Goal: Task Accomplishment & Management: Use online tool/utility

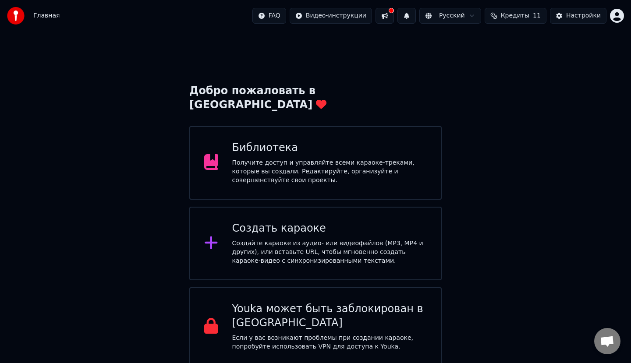
click at [348, 159] on div "Получите доступ и управляйте всеми караоке-треками, которые вы создали. Редакти…" at bounding box center [329, 172] width 195 height 26
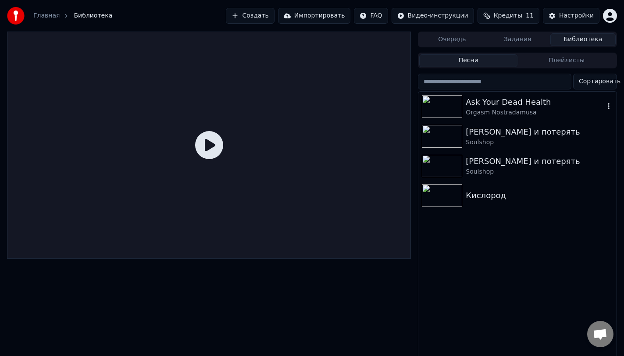
click at [443, 107] on img at bounding box center [442, 106] width 40 height 23
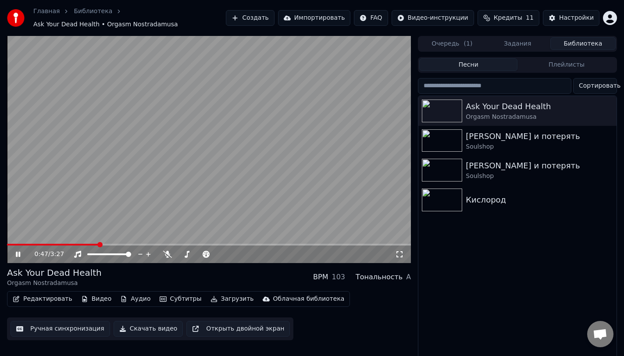
click at [99, 244] on span at bounding box center [209, 245] width 404 height 2
click at [114, 253] on span at bounding box center [101, 254] width 28 height 2
click at [105, 255] on span at bounding box center [105, 254] width 5 height 5
click at [206, 177] on video at bounding box center [209, 149] width 404 height 227
click at [53, 296] on button "Редактировать" at bounding box center [42, 299] width 67 height 12
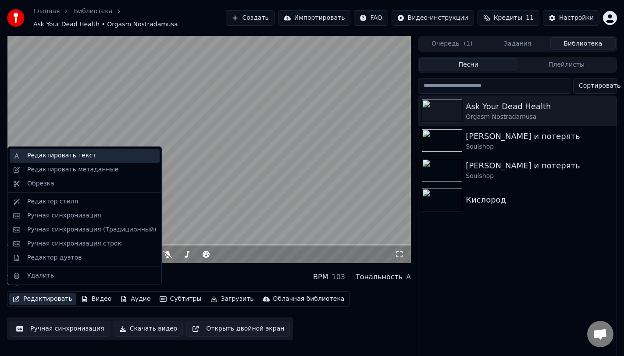
click at [77, 160] on div "Редактировать текст" at bounding box center [85, 156] width 150 height 14
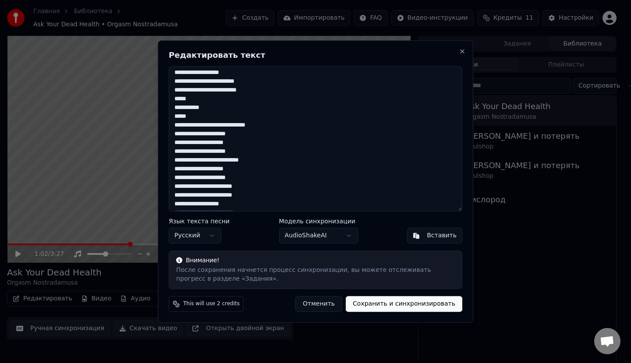
scroll to position [88, 0]
drag, startPoint x: 197, startPoint y: 119, endPoint x: 171, endPoint y: 107, distance: 28.4
click at [171, 107] on textarea at bounding box center [316, 139] width 294 height 146
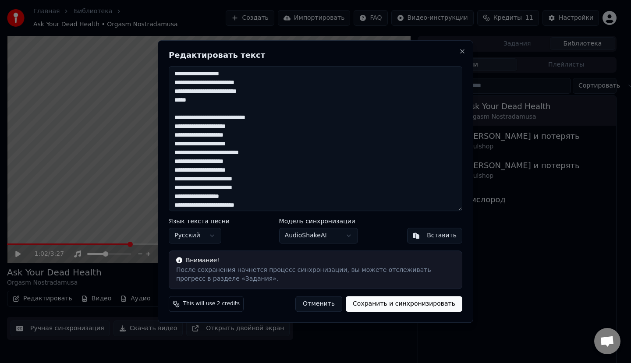
drag, startPoint x: 195, startPoint y: 100, endPoint x: 174, endPoint y: 97, distance: 21.3
click at [174, 97] on textarea at bounding box center [316, 139] width 294 height 146
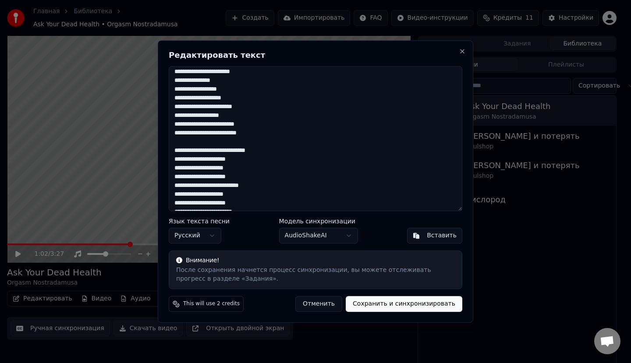
scroll to position [0, 0]
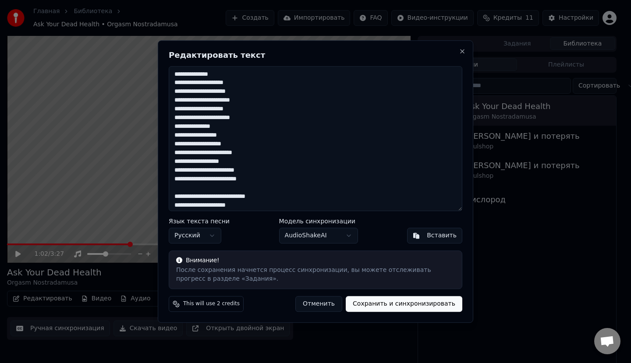
click at [253, 144] on textarea at bounding box center [316, 139] width 294 height 146
click at [252, 74] on textarea at bounding box center [316, 139] width 294 height 146
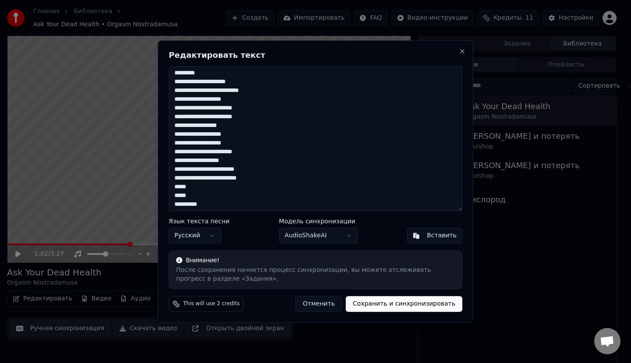
scroll to position [397, 0]
drag, startPoint x: 227, startPoint y: 207, endPoint x: 173, endPoint y: 184, distance: 58.3
click at [173, 184] on textarea at bounding box center [316, 139] width 294 height 146
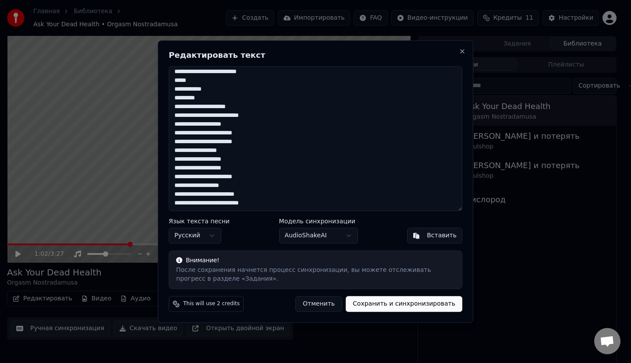
scroll to position [379, 0]
click at [263, 190] on textarea at bounding box center [316, 139] width 294 height 146
click at [262, 163] on textarea at bounding box center [316, 139] width 294 height 146
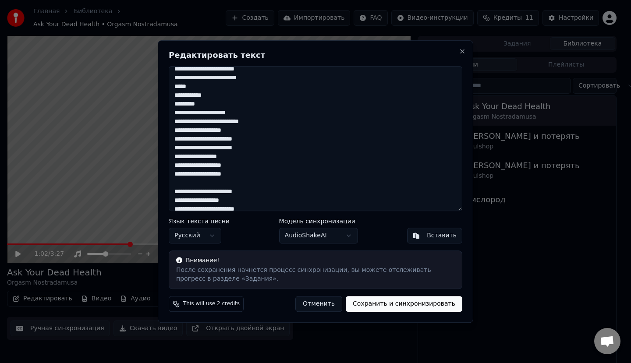
scroll to position [345, 0]
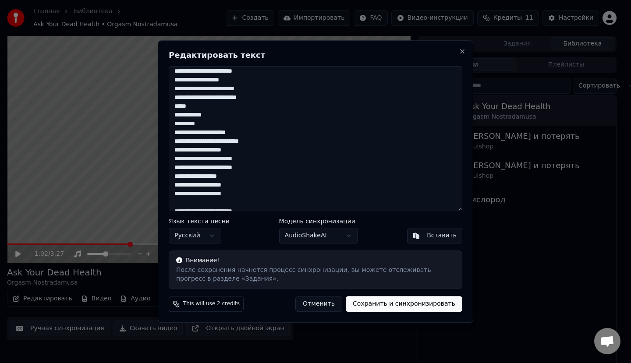
drag, startPoint x: 211, startPoint y: 125, endPoint x: 174, endPoint y: 114, distance: 38.0
click at [174, 114] on textarea at bounding box center [316, 139] width 294 height 146
drag, startPoint x: 201, startPoint y: 113, endPoint x: 173, endPoint y: 105, distance: 29.0
click at [173, 105] on textarea at bounding box center [316, 139] width 294 height 146
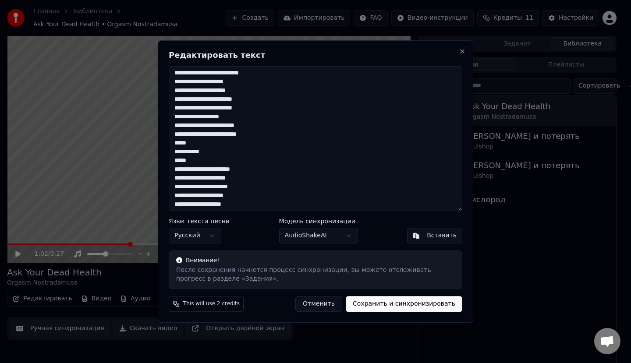
scroll to position [169, 0]
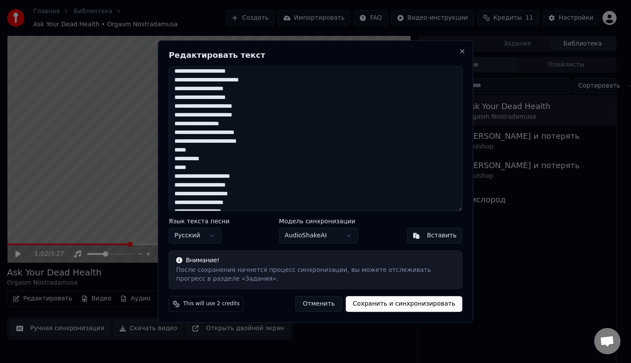
drag, startPoint x: 205, startPoint y: 166, endPoint x: 171, endPoint y: 145, distance: 40.1
click at [171, 145] on textarea at bounding box center [316, 139] width 294 height 146
click at [175, 149] on textarea at bounding box center [316, 139] width 294 height 146
drag, startPoint x: 176, startPoint y: 150, endPoint x: 224, endPoint y: 164, distance: 49.9
click at [224, 166] on textarea at bounding box center [316, 139] width 294 height 146
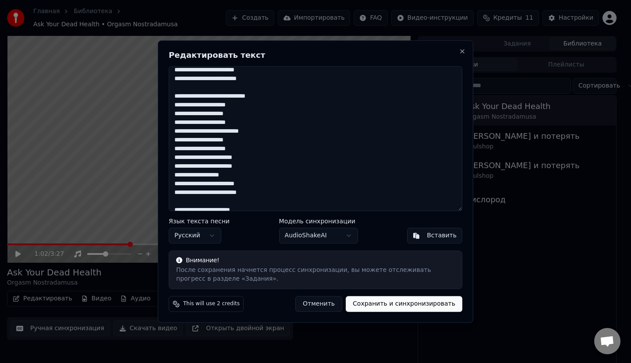
scroll to position [125, 0]
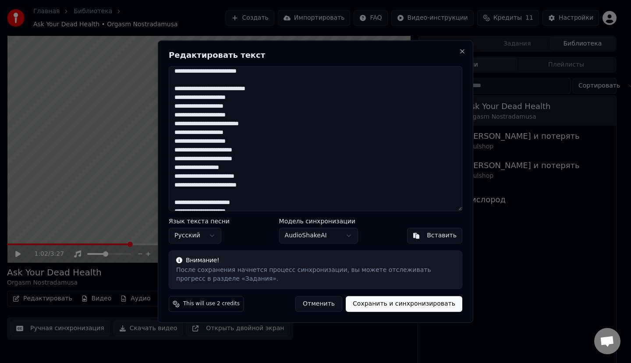
click at [260, 151] on textarea at bounding box center [316, 139] width 294 height 146
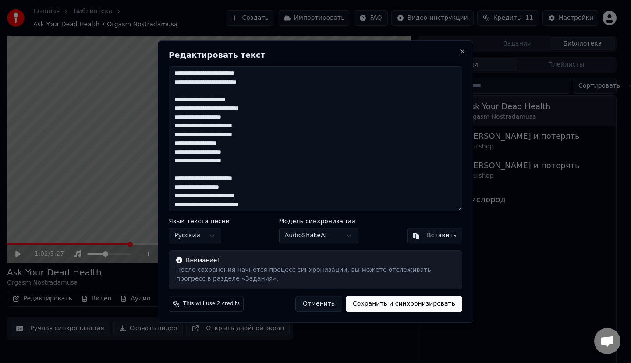
scroll to position [362, 0]
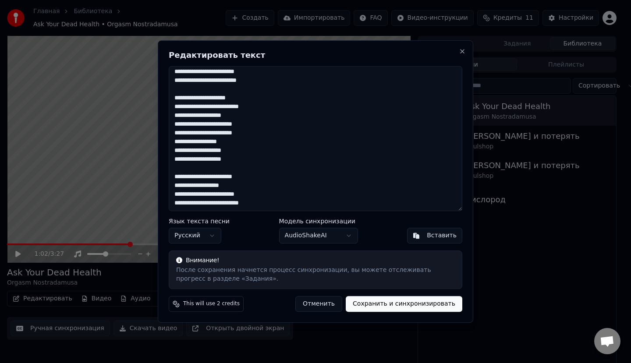
click at [384, 302] on button "Сохранить и синхронизировать" at bounding box center [404, 304] width 117 height 16
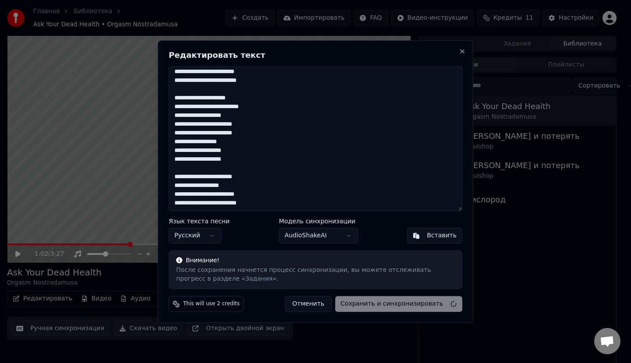
type textarea "**********"
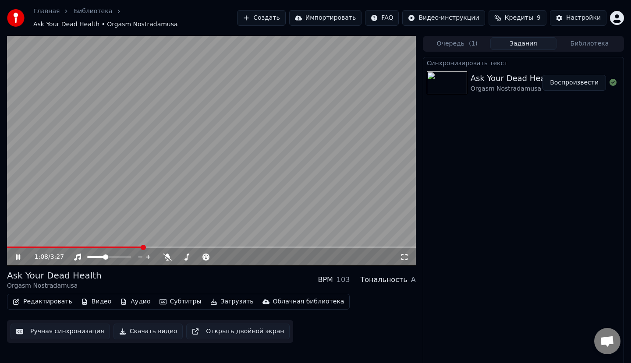
drag, startPoint x: 15, startPoint y: 252, endPoint x: 32, endPoint y: 245, distance: 17.7
click at [0, 285] on div "1:08 / 3:27 Ask Your Dead Health Orgasm Nostradamusa BPM 103 Тональность A Реда…" at bounding box center [315, 201] width 631 height 330
drag, startPoint x: 64, startPoint y: 245, endPoint x: 0, endPoint y: 250, distance: 63.3
click at [0, 252] on div "1:08 / 3:27 Ask Your Dead Health Orgasm Nostradamusa BPM 103 Тональность A Реда…" at bounding box center [315, 201] width 631 height 330
click at [7, 247] on span at bounding box center [74, 248] width 135 height 2
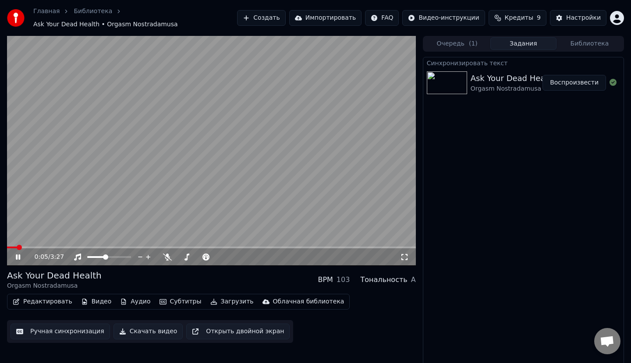
click at [17, 247] on span at bounding box center [211, 248] width 409 height 2
click at [28, 247] on span at bounding box center [211, 248] width 409 height 2
click at [96, 254] on div at bounding box center [117, 257] width 71 height 9
click at [95, 256] on span at bounding box center [90, 257] width 7 height 2
click at [94, 255] on span at bounding box center [95, 257] width 5 height 5
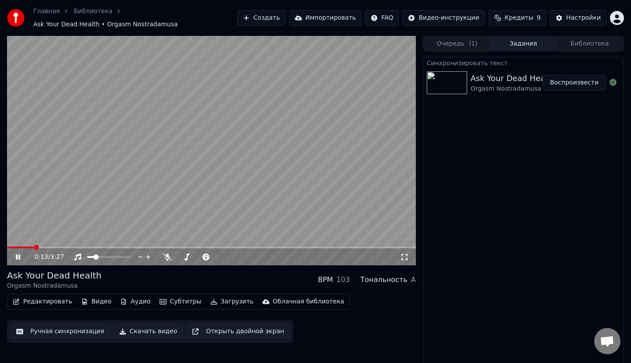
click at [22, 240] on video at bounding box center [211, 151] width 409 height 230
click at [19, 247] on span at bounding box center [21, 248] width 28 height 2
click at [18, 254] on icon at bounding box center [24, 257] width 21 height 7
click at [106, 255] on div at bounding box center [117, 257] width 71 height 9
click at [106, 254] on div at bounding box center [117, 257] width 71 height 9
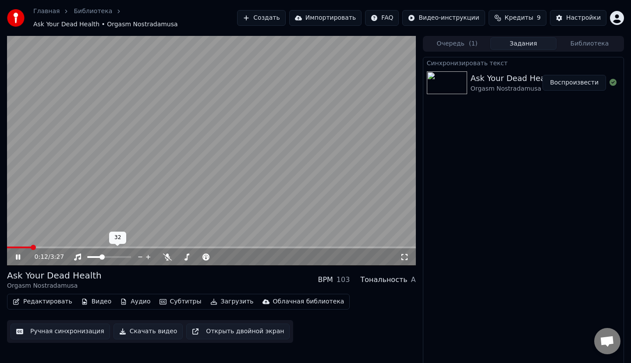
click at [101, 256] on span at bounding box center [109, 257] width 44 height 2
click at [401, 256] on icon at bounding box center [404, 257] width 9 height 7
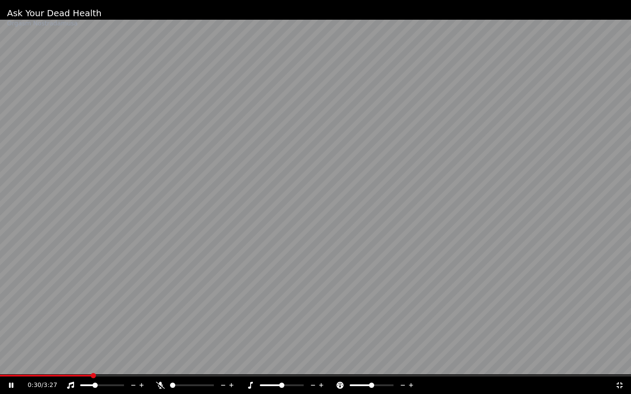
click at [192, 363] on div at bounding box center [200, 385] width 71 height 9
drag, startPoint x: 164, startPoint y: 387, endPoint x: 174, endPoint y: 381, distance: 11.2
click at [174, 363] on div "0:30 / 3:27" at bounding box center [315, 386] width 631 height 18
click at [21, 363] on span at bounding box center [10, 376] width 21 height 2
drag, startPoint x: 15, startPoint y: 373, endPoint x: 0, endPoint y: 379, distance: 16.0
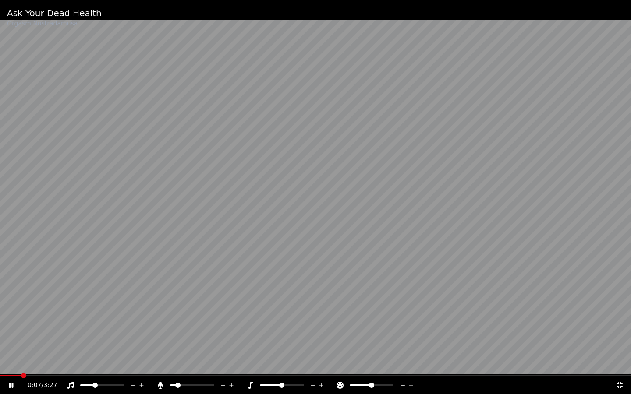
click at [0, 363] on div "Ask Your Dead Health Orgasm Nostradamusa 0:07 / 3:27" at bounding box center [315, 197] width 631 height 394
click at [11, 363] on div "0:07 / 3:27" at bounding box center [315, 386] width 631 height 18
click at [9, 363] on icon at bounding box center [11, 386] width 5 height 6
click at [11, 363] on div "0:07 / 3:27" at bounding box center [315, 386] width 631 height 18
click at [184, 363] on div at bounding box center [200, 385] width 71 height 9
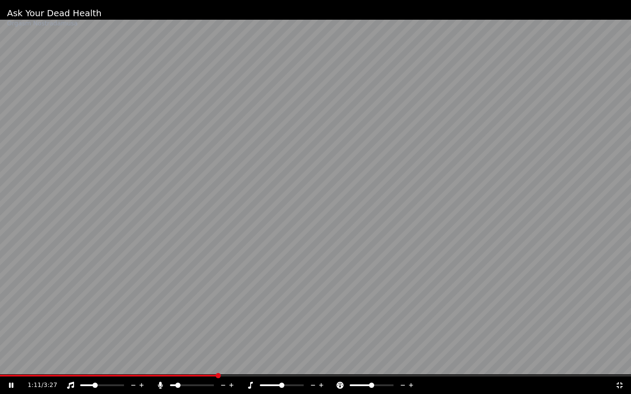
click at [183, 363] on div at bounding box center [200, 385] width 71 height 9
drag, startPoint x: 371, startPoint y: 389, endPoint x: 374, endPoint y: 382, distance: 7.5
click at [377, 363] on div at bounding box center [380, 385] width 71 height 9
click at [373, 363] on div at bounding box center [380, 385] width 71 height 9
click at [370, 363] on span at bounding box center [360, 386] width 20 height 2
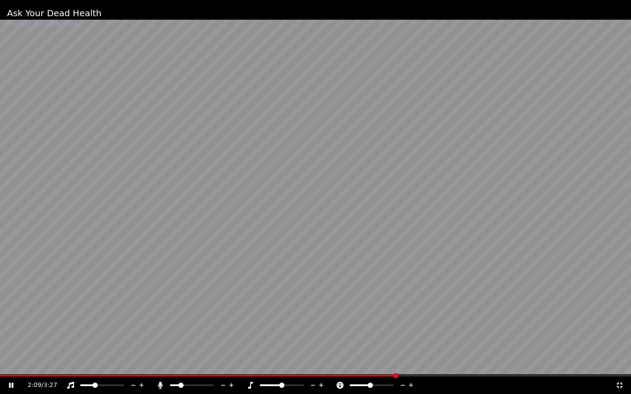
click at [399, 363] on div at bounding box center [380, 385] width 71 height 9
drag, startPoint x: 101, startPoint y: 387, endPoint x: 106, endPoint y: 384, distance: 6.2
click at [108, 363] on div at bounding box center [110, 385] width 71 height 9
click at [98, 363] on span at bounding box center [98, 385] width 5 height 5
click at [432, 363] on video at bounding box center [315, 197] width 631 height 394
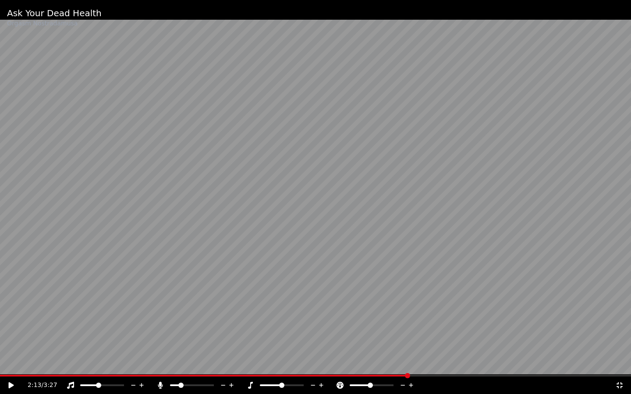
click at [422, 363] on div "2:13 / 3:27" at bounding box center [315, 386] width 631 height 18
click at [422, 363] on span at bounding box center [315, 376] width 631 height 2
drag, startPoint x: 394, startPoint y: 307, endPoint x: 362, endPoint y: 294, distance: 35.4
click at [394, 307] on video at bounding box center [315, 197] width 631 height 394
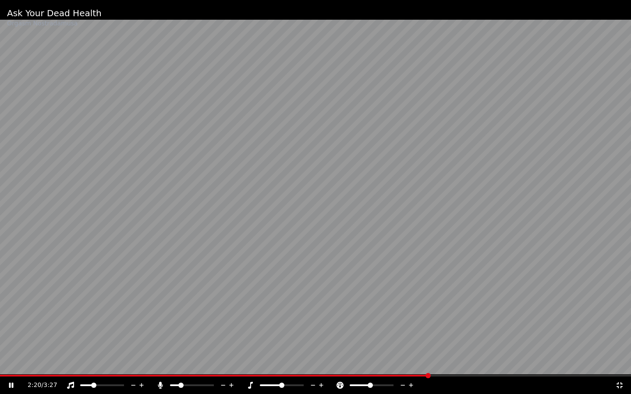
click at [93, 363] on span at bounding box center [93, 385] width 5 height 5
click at [444, 363] on div "Ask Your Dead Health Orgasm Nostradamusa 2:22 / 3:27" at bounding box center [315, 197] width 631 height 394
click at [448, 363] on span at bounding box center [315, 376] width 631 height 2
click at [423, 330] on video at bounding box center [315, 197] width 631 height 394
click at [470, 363] on span at bounding box center [315, 376] width 631 height 2
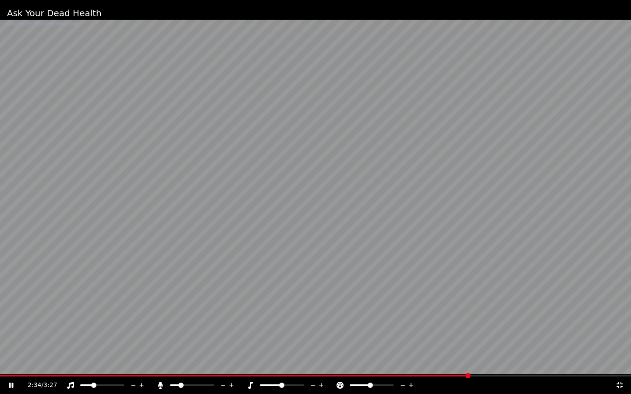
click at [480, 363] on div "2:34 / 3:27" at bounding box center [315, 386] width 631 height 18
click at [492, 363] on div "2:34 / 3:27" at bounding box center [315, 386] width 631 height 18
click at [487, 363] on span at bounding box center [315, 376] width 631 height 2
click at [502, 363] on video at bounding box center [315, 197] width 631 height 394
click at [413, 324] on video at bounding box center [315, 197] width 631 height 394
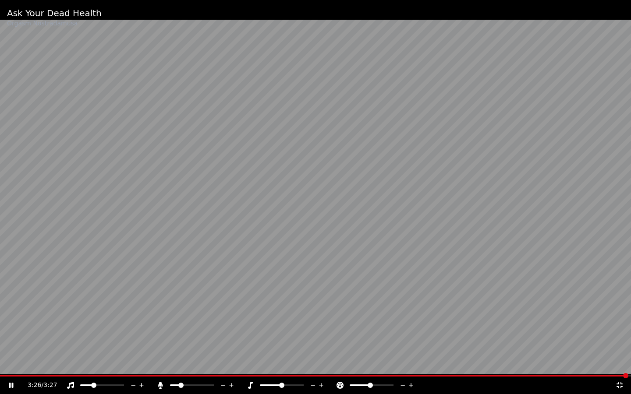
click at [576, 304] on video at bounding box center [315, 197] width 631 height 394
drag, startPoint x: 47, startPoint y: 377, endPoint x: 0, endPoint y: 366, distance: 48.7
click at [0, 363] on div "3:26 / 3:27" at bounding box center [315, 386] width 631 height 18
click at [9, 363] on span at bounding box center [314, 376] width 629 height 2
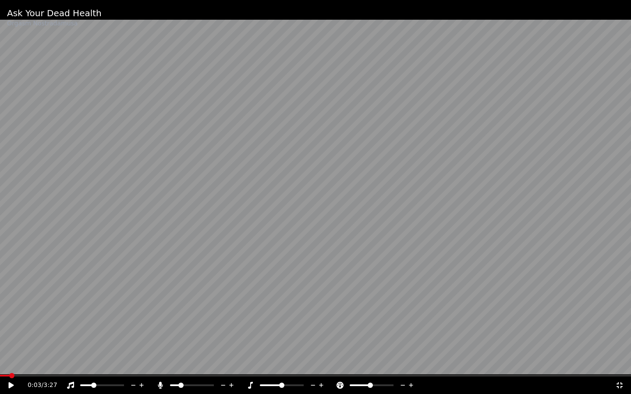
click at [10, 363] on icon at bounding box center [11, 386] width 5 height 6
drag, startPoint x: 133, startPoint y: 323, endPoint x: 107, endPoint y: 312, distance: 28.3
click at [129, 323] on video at bounding box center [315, 197] width 631 height 394
click at [171, 363] on span at bounding box center [173, 385] width 5 height 5
click at [9, 363] on icon at bounding box center [11, 385] width 4 height 5
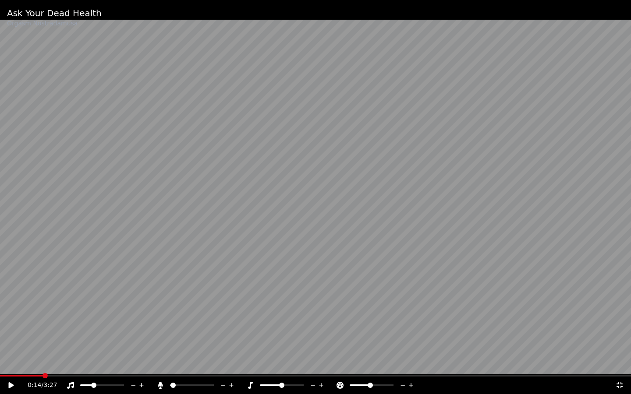
click at [621, 363] on icon at bounding box center [620, 386] width 6 height 6
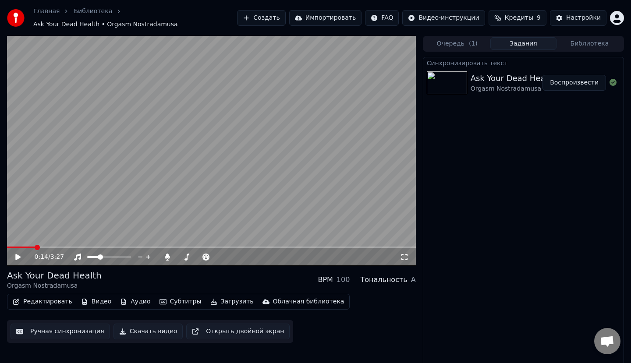
click at [402, 254] on icon at bounding box center [404, 257] width 9 height 7
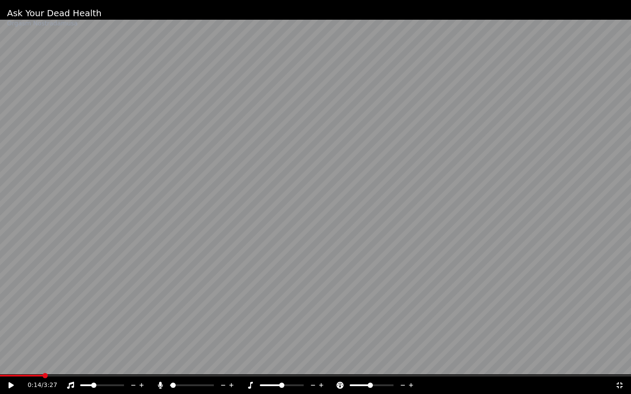
click at [616, 363] on icon at bounding box center [619, 385] width 9 height 7
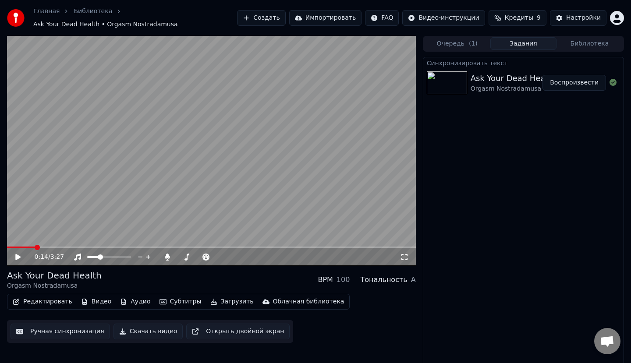
click at [405, 259] on div "0:14 / 3:27" at bounding box center [211, 258] width 409 height 18
drag, startPoint x: 404, startPoint y: 256, endPoint x: 404, endPoint y: 266, distance: 9.6
click at [404, 256] on icon at bounding box center [404, 257] width 9 height 7
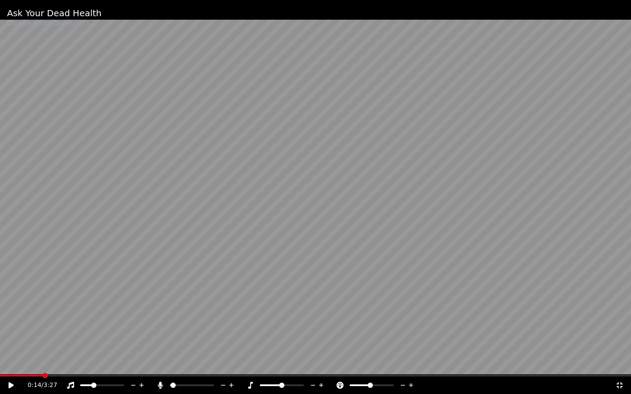
click at [218, 189] on video at bounding box center [315, 197] width 631 height 394
click at [123, 319] on video at bounding box center [315, 197] width 631 height 394
click at [105, 363] on div at bounding box center [110, 385] width 71 height 9
click at [110, 363] on span at bounding box center [102, 386] width 44 height 2
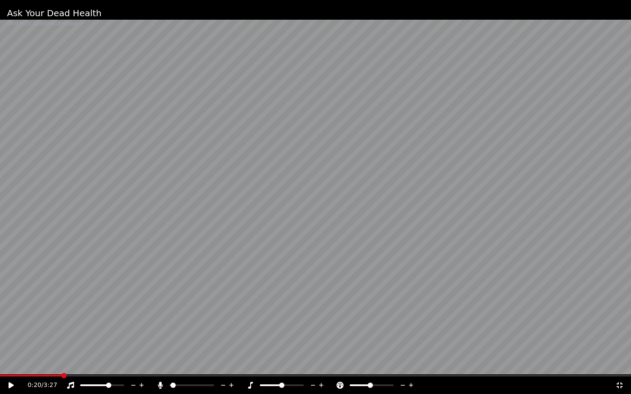
click at [128, 305] on video at bounding box center [315, 197] width 631 height 394
click at [110, 287] on video at bounding box center [315, 197] width 631 height 394
drag, startPoint x: 102, startPoint y: 387, endPoint x: 97, endPoint y: 384, distance: 5.7
click at [98, 363] on div at bounding box center [110, 385] width 71 height 9
click at [101, 323] on video at bounding box center [315, 197] width 631 height 394
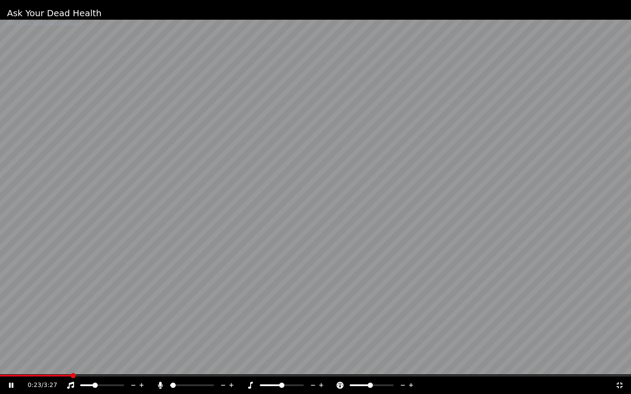
click at [94, 363] on span at bounding box center [87, 386] width 14 height 2
click at [180, 363] on div at bounding box center [200, 385] width 71 height 9
click at [179, 363] on span at bounding box center [180, 385] width 5 height 5
click at [28, 363] on span at bounding box center [40, 376] width 80 height 2
click at [207, 296] on video at bounding box center [315, 197] width 631 height 394
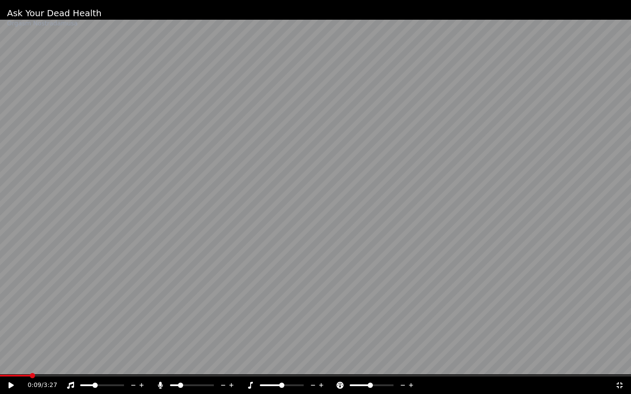
click at [229, 165] on video at bounding box center [315, 197] width 631 height 394
click at [186, 317] on video at bounding box center [315, 197] width 631 height 394
click at [621, 363] on icon at bounding box center [620, 386] width 6 height 6
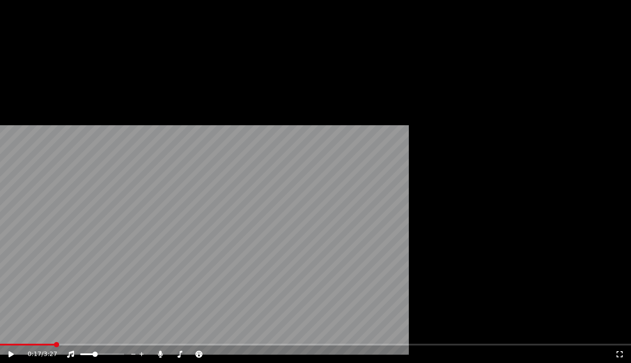
drag, startPoint x: 239, startPoint y: 173, endPoint x: 352, endPoint y: 236, distance: 129.3
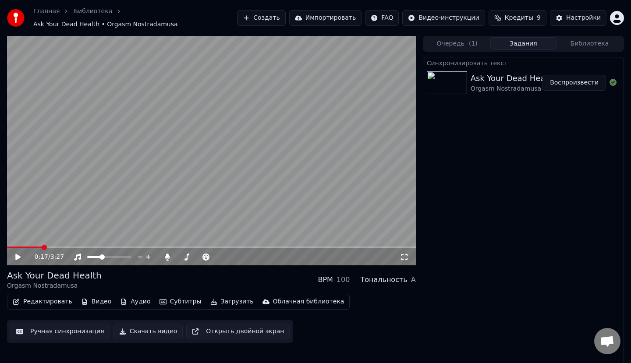
click at [239, 172] on video at bounding box center [211, 151] width 409 height 230
click at [412, 256] on div "0:18 / 3:27" at bounding box center [212, 257] width 402 height 9
click at [401, 254] on icon at bounding box center [404, 257] width 9 height 7
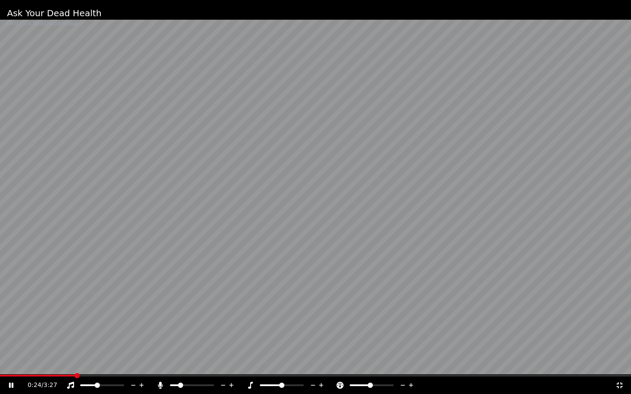
click at [97, 363] on span at bounding box center [97, 385] width 5 height 5
click at [148, 326] on video at bounding box center [315, 197] width 631 height 394
click at [621, 363] on icon at bounding box center [619, 385] width 9 height 7
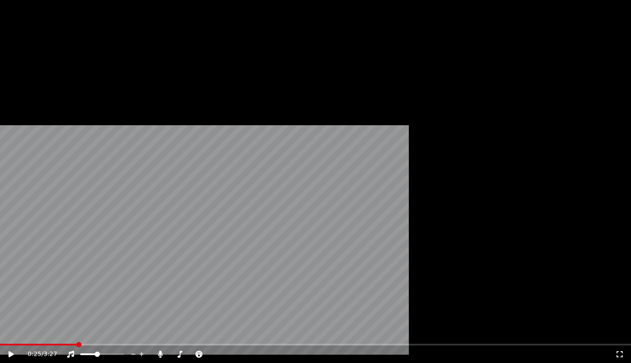
click at [617, 352] on icon at bounding box center [620, 355] width 6 height 6
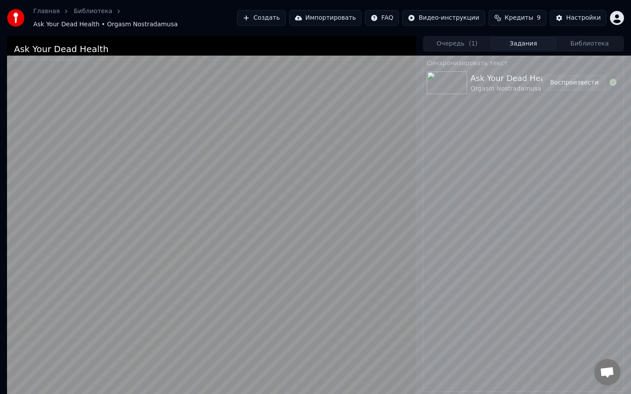
click at [204, 260] on video at bounding box center [211, 233] width 409 height 394
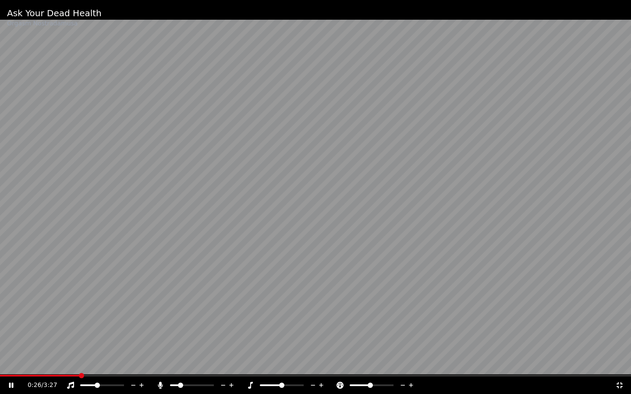
click at [168, 245] on video at bounding box center [315, 197] width 631 height 394
click at [193, 270] on video at bounding box center [315, 197] width 631 height 394
click at [284, 363] on div at bounding box center [290, 385] width 71 height 9
click at [284, 363] on span at bounding box center [282, 386] width 44 height 2
click at [284, 363] on span at bounding box center [281, 385] width 5 height 5
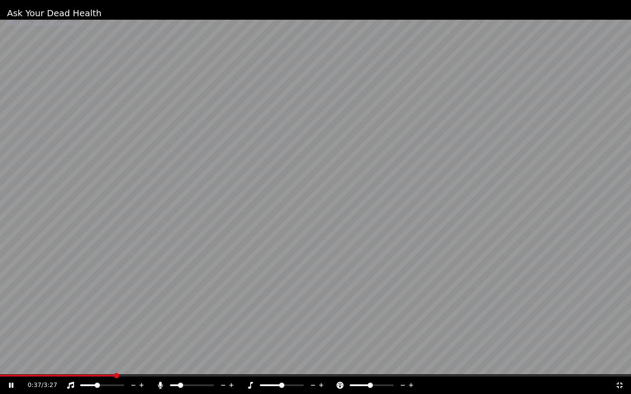
click at [363, 363] on div at bounding box center [380, 385] width 71 height 9
drag, startPoint x: 364, startPoint y: 381, endPoint x: 366, endPoint y: 385, distance: 4.5
click at [366, 363] on div at bounding box center [380, 385] width 71 height 9
click at [411, 363] on icon at bounding box center [411, 386] width 4 height 4
click at [181, 363] on span at bounding box center [181, 385] width 5 height 5
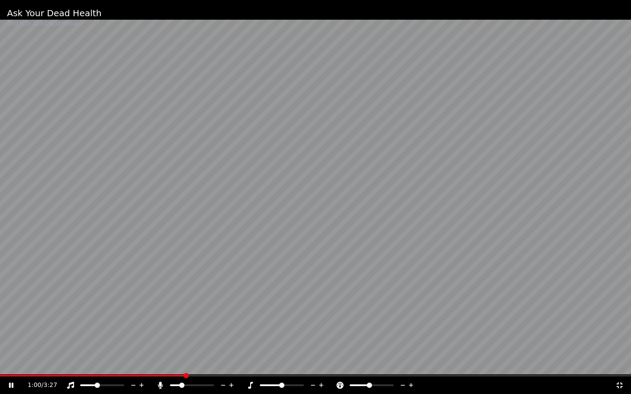
click at [322, 302] on video at bounding box center [315, 197] width 631 height 394
click at [396, 211] on video at bounding box center [315, 197] width 631 height 394
click at [359, 225] on video at bounding box center [315, 197] width 631 height 394
click at [629, 363] on div "1:01 / 3:27" at bounding box center [315, 386] width 631 height 18
click at [620, 363] on icon at bounding box center [619, 385] width 9 height 7
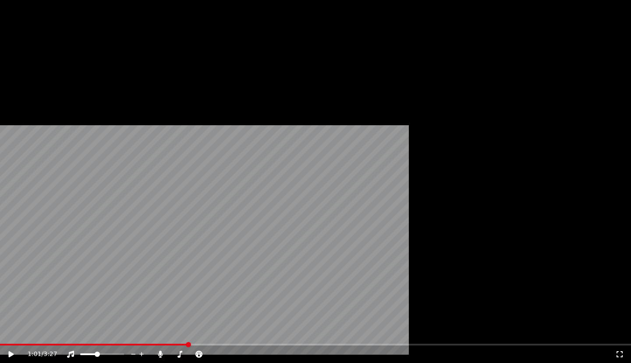
click at [63, 78] on button "Редактировать" at bounding box center [42, 72] width 67 height 12
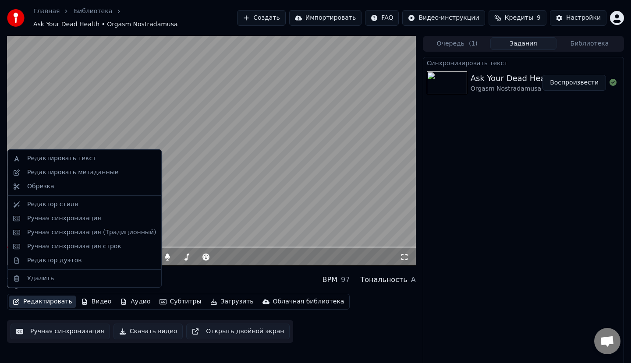
click at [57, 297] on button "Редактировать" at bounding box center [42, 302] width 67 height 12
click at [85, 160] on div "Редактировать текст" at bounding box center [91, 158] width 129 height 9
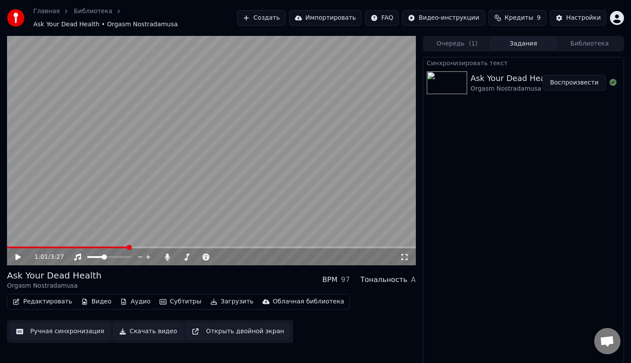
click at [24, 296] on button "Редактировать" at bounding box center [42, 302] width 67 height 12
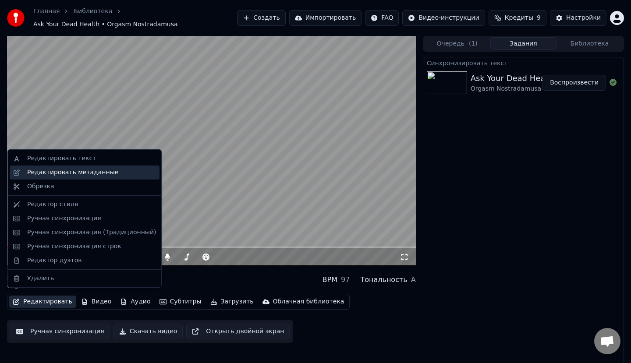
click at [70, 174] on div "Редактировать метаданные" at bounding box center [72, 172] width 91 height 9
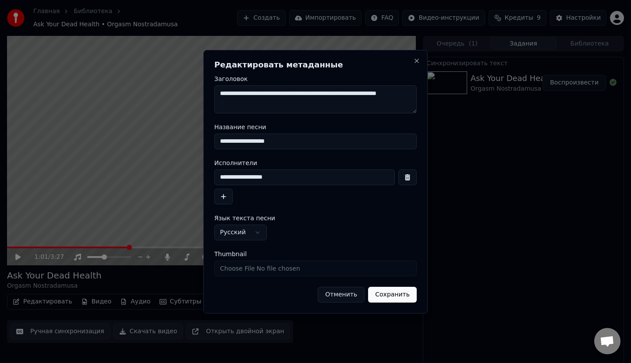
click at [393, 296] on button "Сохранить" at bounding box center [392, 295] width 49 height 16
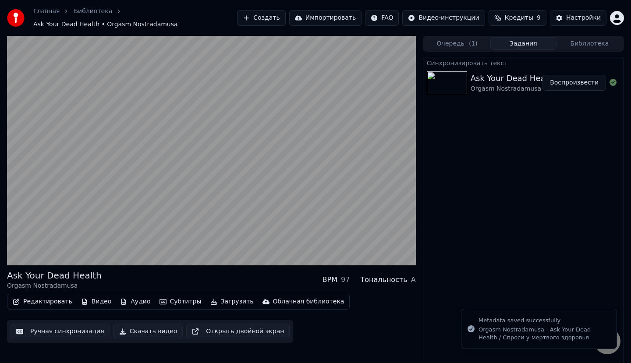
click at [50, 299] on button "Редактировать" at bounding box center [42, 302] width 67 height 12
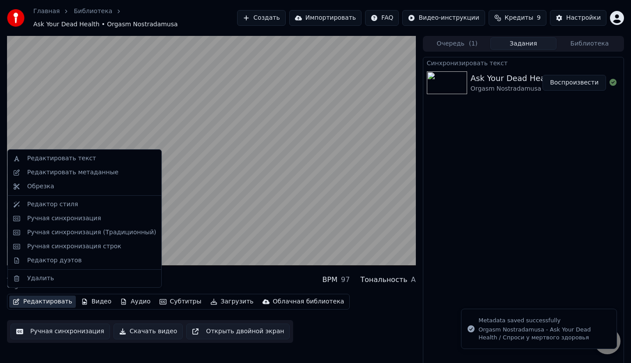
drag, startPoint x: 270, startPoint y: 213, endPoint x: 247, endPoint y: 179, distance: 40.5
click at [270, 212] on video at bounding box center [211, 151] width 409 height 230
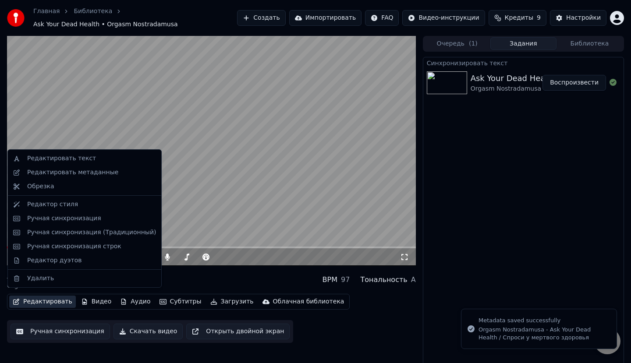
click at [52, 299] on button "Редактировать" at bounding box center [42, 302] width 67 height 12
click at [92, 156] on div "Редактировать текст" at bounding box center [91, 158] width 129 height 9
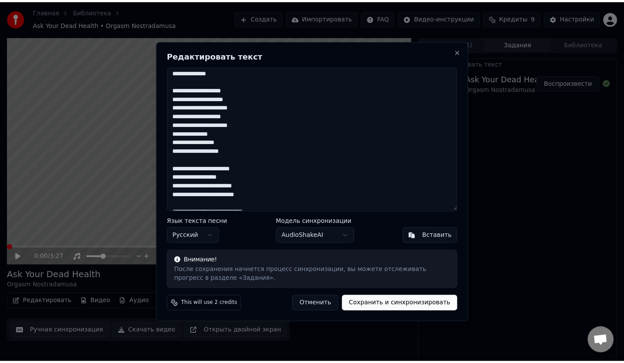
scroll to position [0, 0]
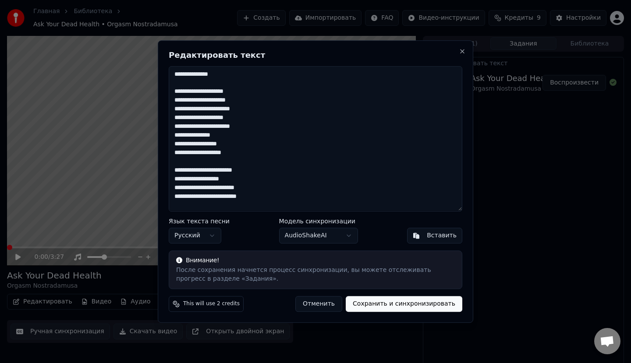
click at [326, 300] on button "Отменить" at bounding box center [318, 304] width 47 height 16
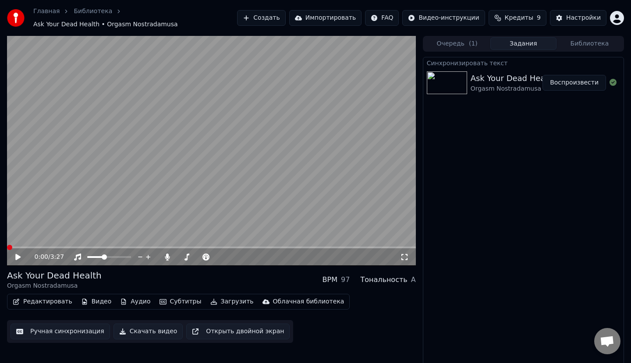
click at [68, 330] on button "Ручная синхронизация" at bounding box center [60, 332] width 99 height 16
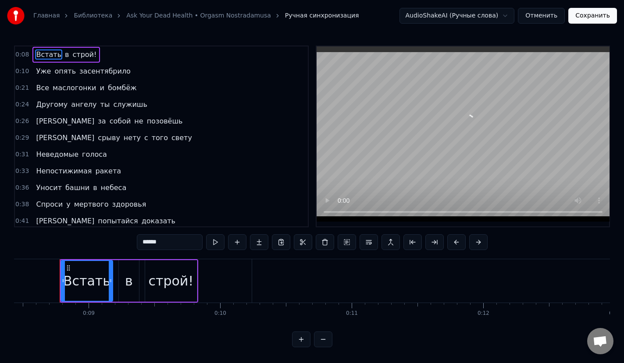
scroll to position [0, 1110]
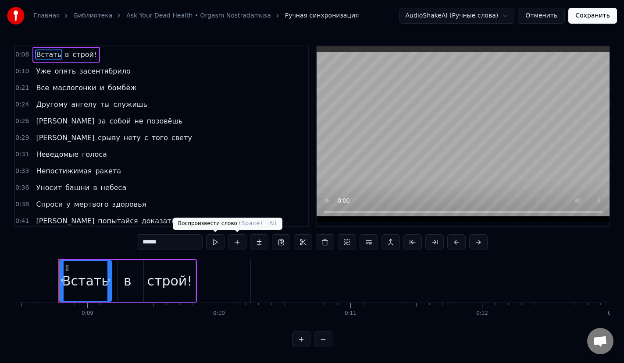
click at [218, 242] on button at bounding box center [215, 242] width 18 height 16
click at [190, 348] on div "0:08 Встать в строй! 0:10 Уже опять засентябрило 0:21 Все маслогонки и бомбёж 0…" at bounding box center [312, 197] width 596 height 302
click at [215, 240] on button at bounding box center [215, 242] width 18 height 16
click at [212, 244] on button at bounding box center [215, 242] width 18 height 16
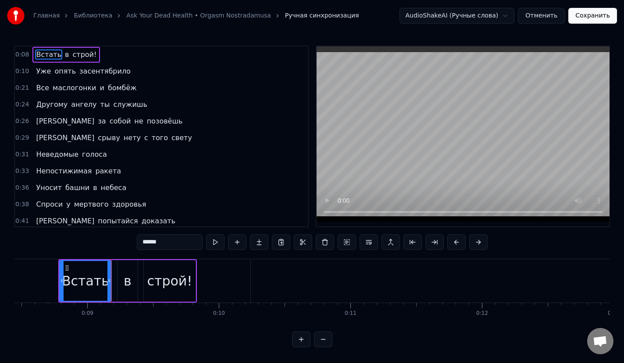
click at [87, 73] on span "засентябрило" at bounding box center [104, 71] width 53 height 10
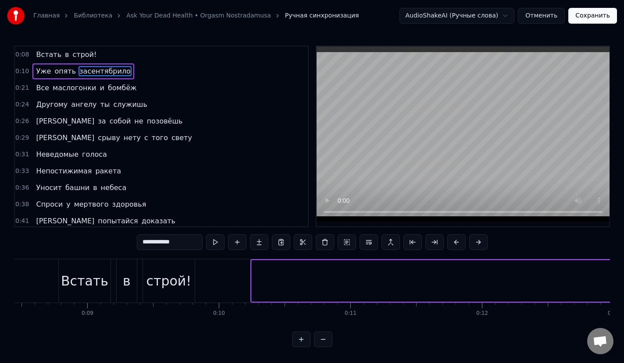
click at [41, 72] on span "Уже" at bounding box center [43, 71] width 17 height 10
type input "***"
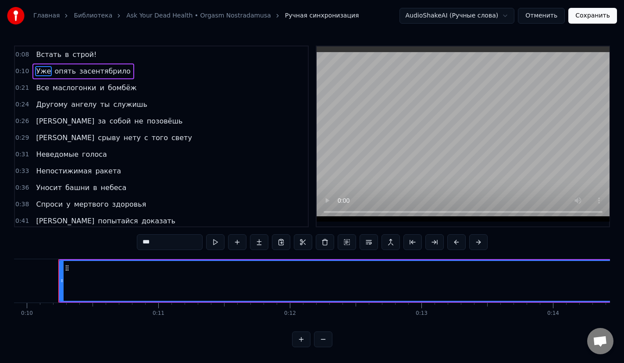
click at [23, 87] on span "0:21" at bounding box center [22, 88] width 14 height 9
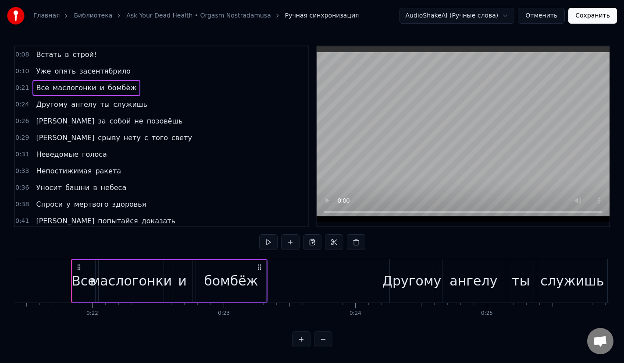
scroll to position [0, 2828]
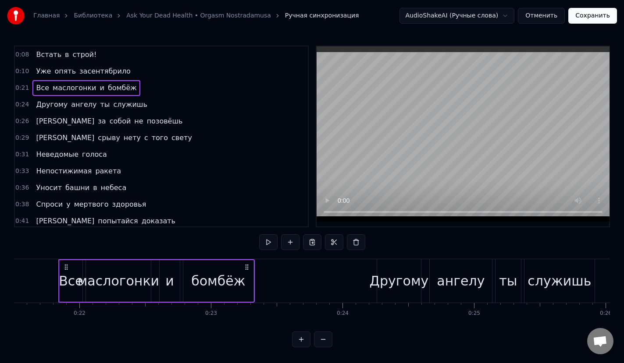
click at [87, 94] on div "Все маслогонки и бомбёж" at bounding box center [85, 88] width 107 height 16
click at [78, 281] on div "Все" at bounding box center [71, 281] width 25 height 20
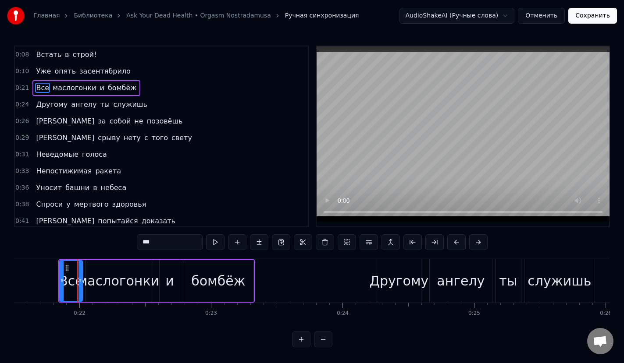
click at [216, 343] on div "0:08 Встать в строй! 0:10 Уже опять засентябрило 0:21 Все маслогонки и бомбёж 0…" at bounding box center [312, 197] width 596 height 302
click at [218, 242] on button at bounding box center [215, 242] width 18 height 16
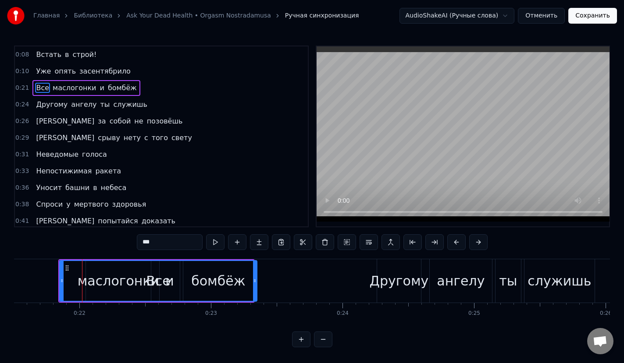
drag, startPoint x: 79, startPoint y: 278, endPoint x: 252, endPoint y: 278, distance: 173.6
click at [253, 278] on icon at bounding box center [255, 280] width 4 height 7
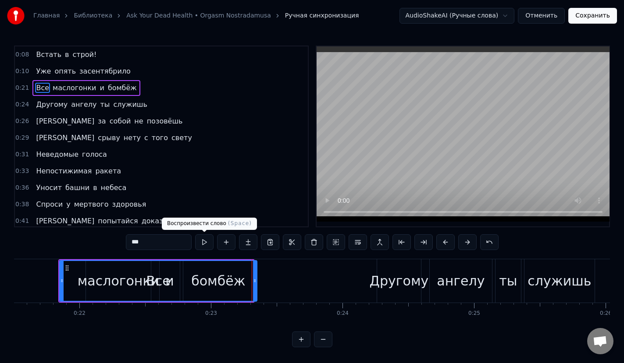
click at [206, 242] on button at bounding box center [204, 242] width 18 height 16
click at [207, 242] on button at bounding box center [204, 242] width 18 height 16
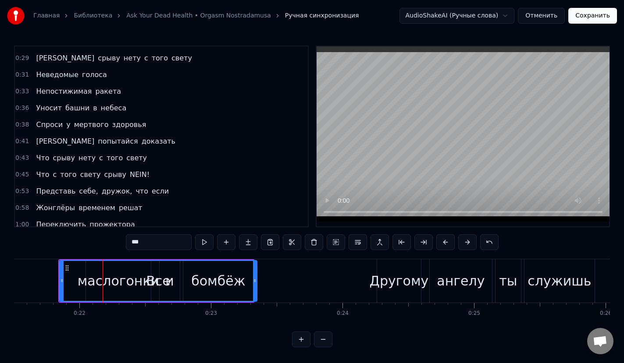
scroll to position [88, 0]
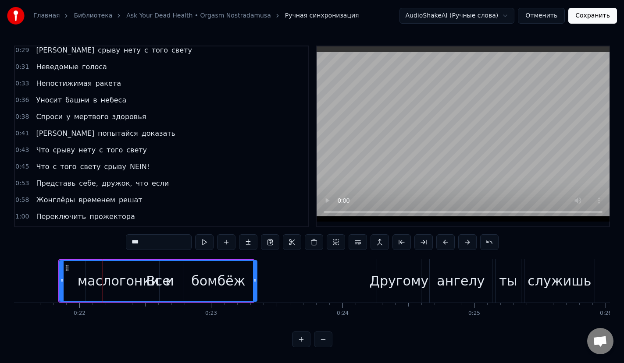
click at [32, 165] on div "Что с того свету срыву NEIN!" at bounding box center [92, 167] width 121 height 16
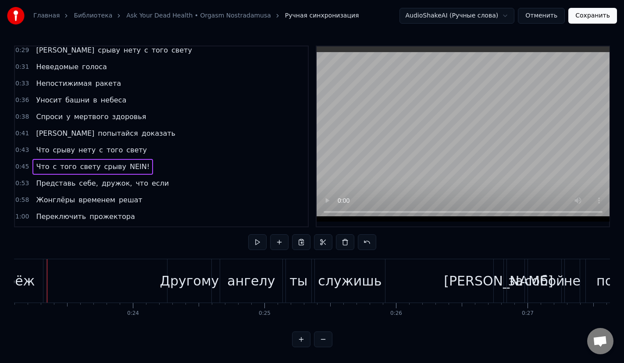
scroll to position [0, 3026]
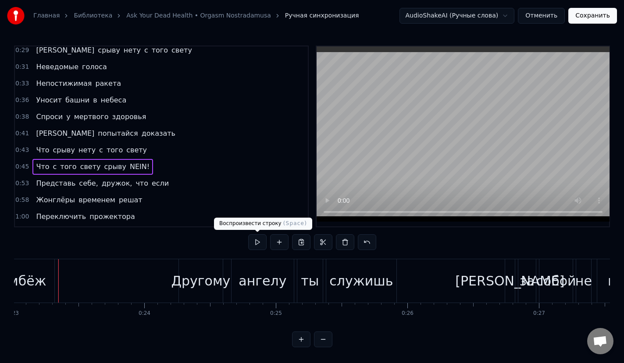
click at [257, 235] on button at bounding box center [257, 242] width 18 height 16
click at [256, 240] on button at bounding box center [257, 242] width 18 height 16
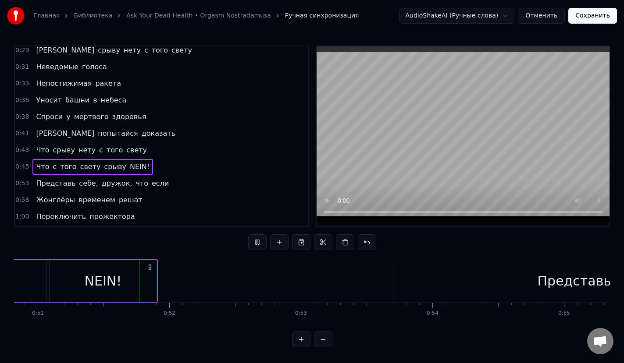
scroll to position [0, 6685]
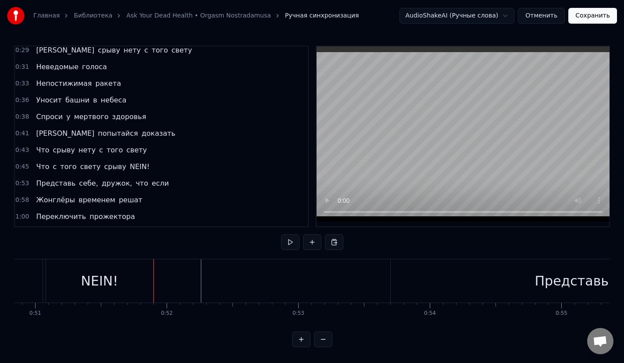
click at [291, 245] on button at bounding box center [290, 242] width 18 height 16
click at [391, 275] on div "Представь" at bounding box center [572, 280] width 362 height 43
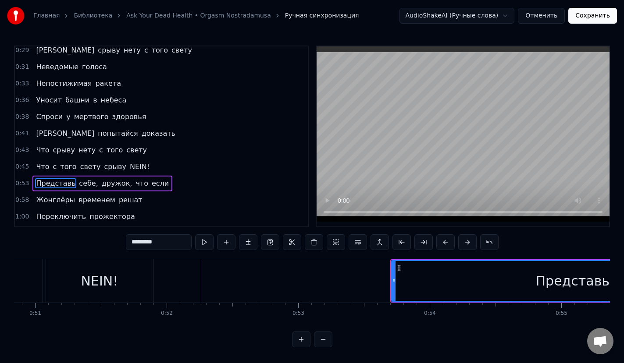
scroll to position [135, 0]
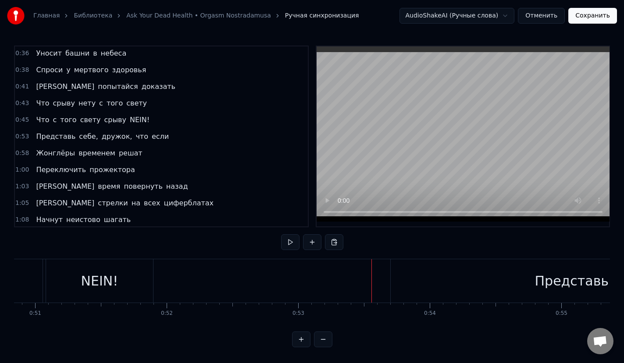
click at [284, 237] on button at bounding box center [290, 242] width 18 height 16
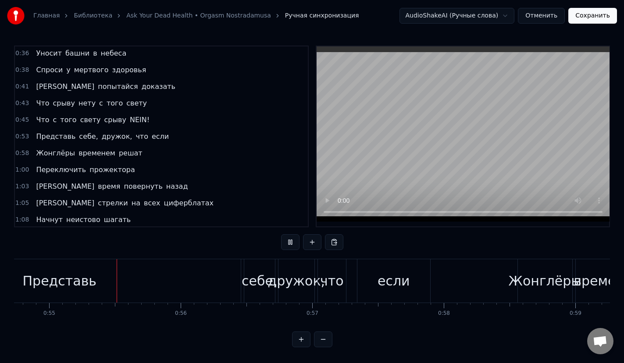
scroll to position [0, 7199]
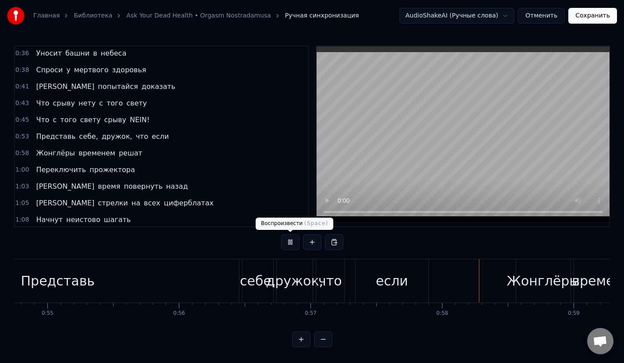
click at [303, 247] on button at bounding box center [312, 242] width 18 height 16
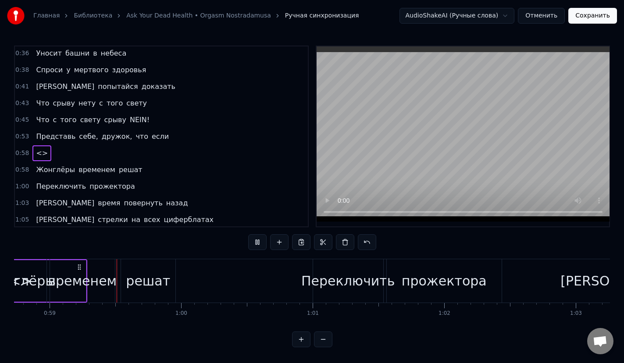
scroll to position [0, 7723]
click at [259, 242] on button at bounding box center [257, 242] width 18 height 16
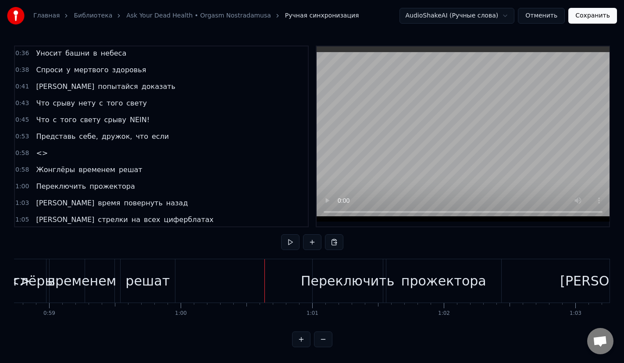
drag, startPoint x: 238, startPoint y: 286, endPoint x: 369, endPoint y: 284, distance: 131.1
click at [61, 287] on div "временем" at bounding box center [81, 281] width 69 height 20
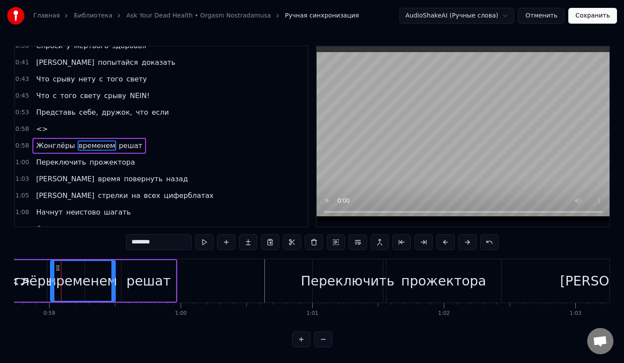
scroll to position [168, 0]
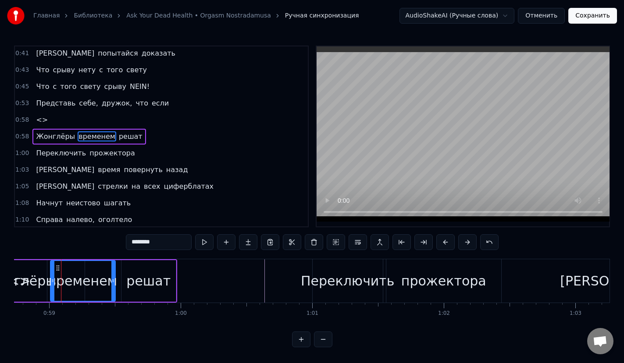
click at [21, 288] on div "Жонглёры" at bounding box center [19, 281] width 73 height 20
type input "********"
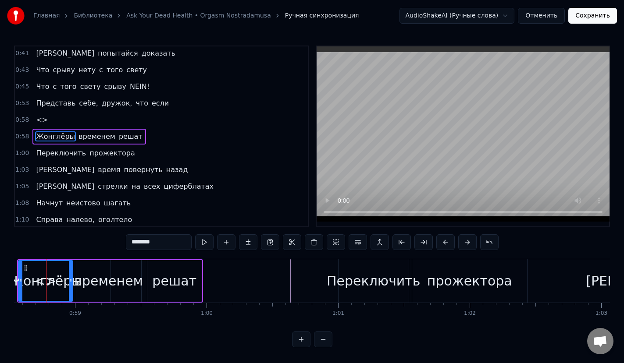
scroll to position [0, 7685]
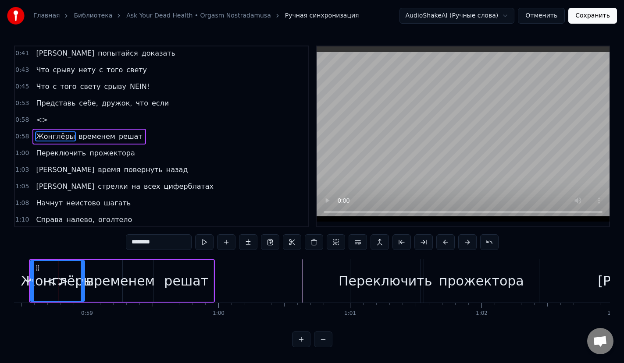
click at [84, 324] on div "Встать в строй! Уже опять засентябрило Все маслогонки и бомбёж Другому ангелу т…" at bounding box center [312, 292] width 596 height 66
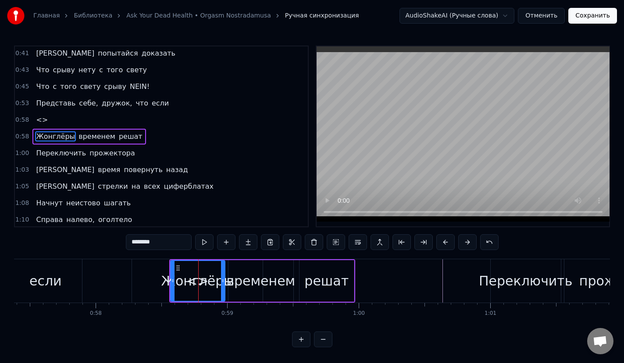
scroll to position [0, 7528]
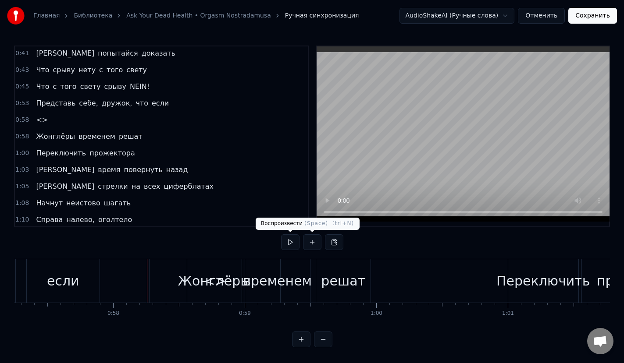
click at [292, 244] on button at bounding box center [290, 242] width 18 height 16
click at [290, 243] on button at bounding box center [290, 242] width 18 height 16
drag, startPoint x: 164, startPoint y: 279, endPoint x: 131, endPoint y: 291, distance: 35.8
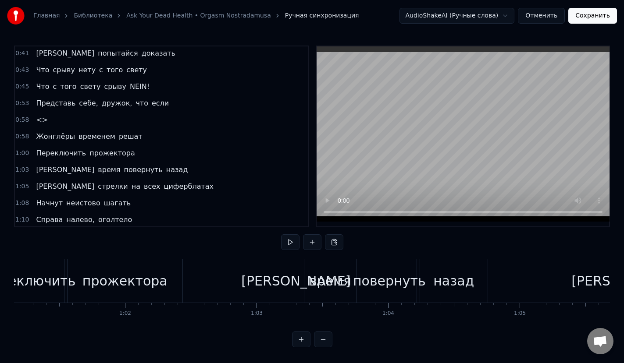
scroll to position [0, 8059]
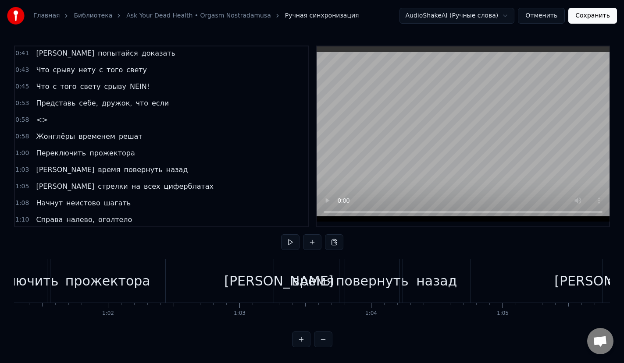
click at [558, 14] on button "Отменить" at bounding box center [541, 16] width 47 height 16
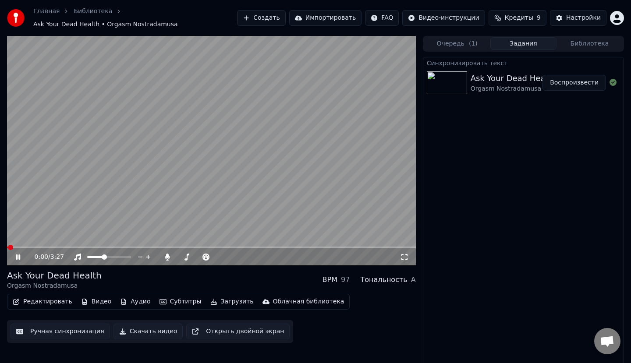
click at [67, 296] on button "Редактировать" at bounding box center [42, 302] width 67 height 12
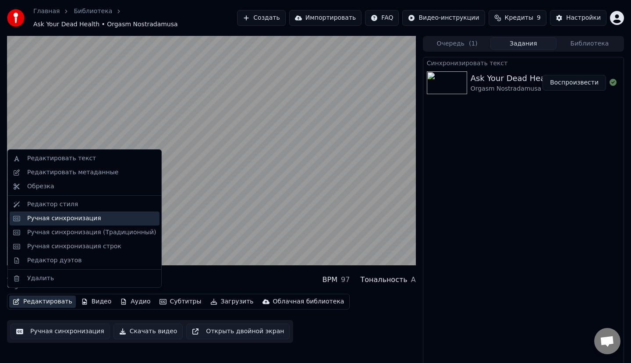
click at [101, 220] on div "Ручная синхронизация" at bounding box center [91, 218] width 129 height 9
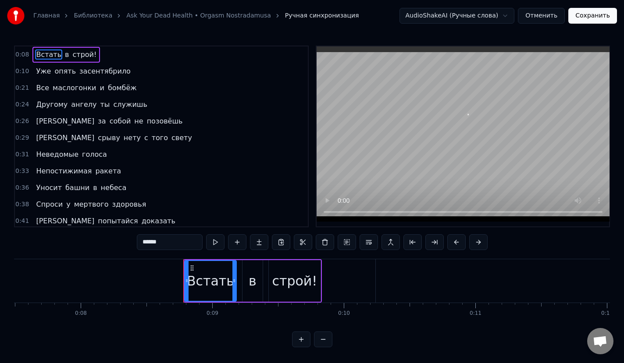
scroll to position [0, 1110]
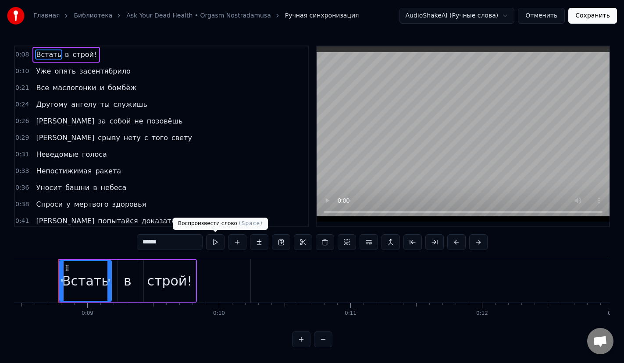
click at [211, 246] on button at bounding box center [215, 242] width 18 height 16
type input "***"
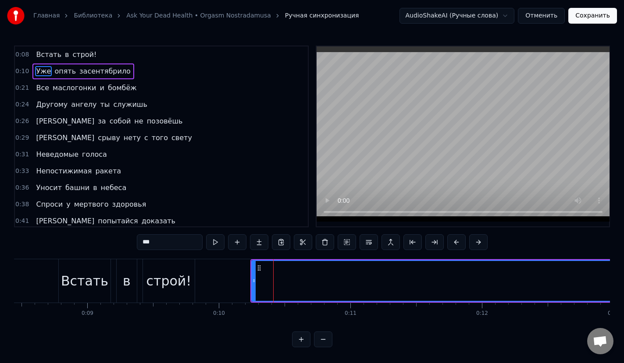
click at [222, 240] on button at bounding box center [215, 242] width 18 height 16
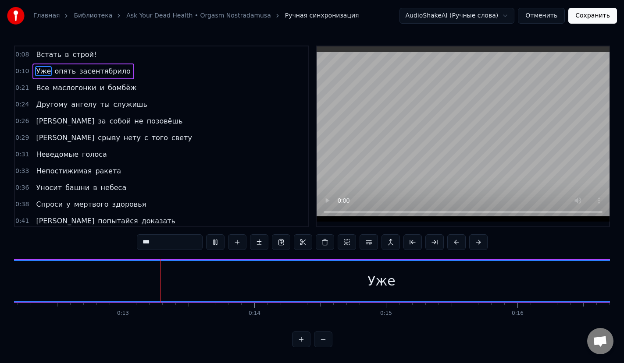
scroll to position [0, 1643]
click at [372, 278] on div "Уже" at bounding box center [339, 281] width 1240 height 40
click at [334, 284] on div "Уже" at bounding box center [339, 281] width 28 height 20
click at [336, 284] on div "Уже" at bounding box center [339, 281] width 28 height 20
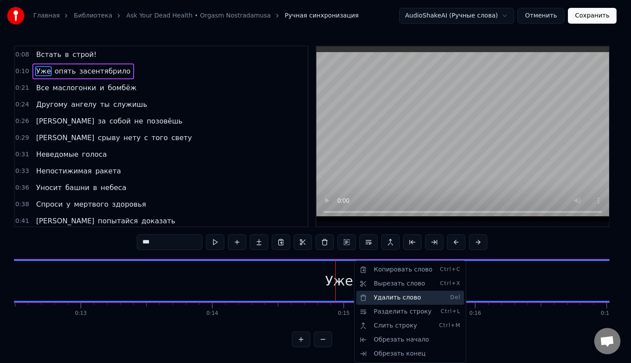
click at [406, 295] on div "Удалить слово Del" at bounding box center [410, 298] width 108 height 14
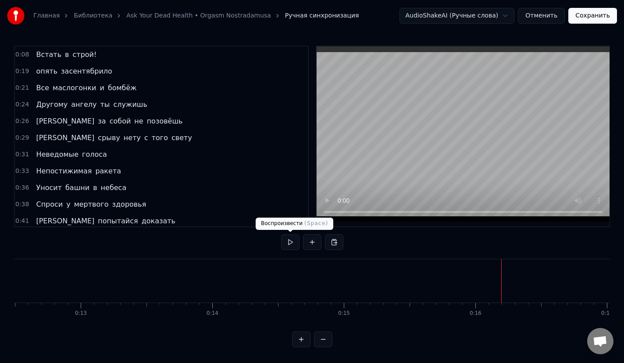
click at [295, 237] on button at bounding box center [290, 242] width 18 height 16
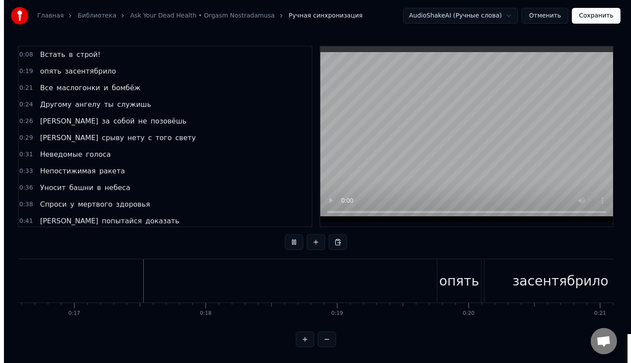
scroll to position [0, 2184]
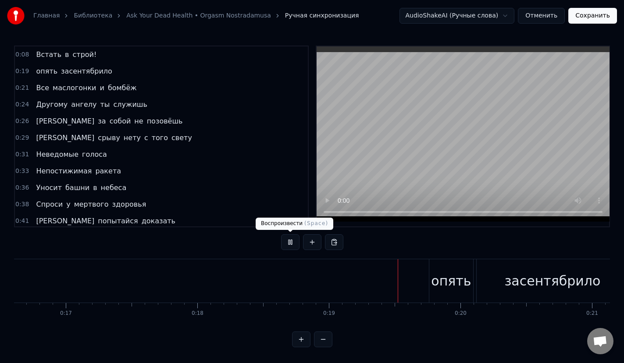
click at [287, 247] on button at bounding box center [290, 242] width 18 height 16
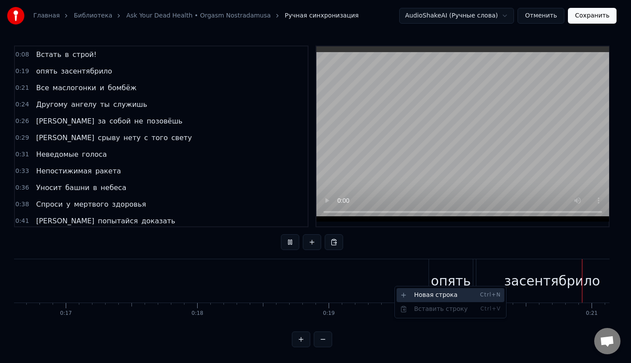
click at [422, 300] on div "Новая строка Ctrl+N" at bounding box center [451, 295] width 108 height 14
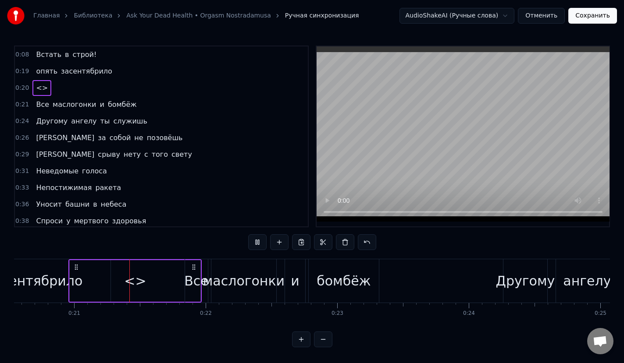
scroll to position [0, 2712]
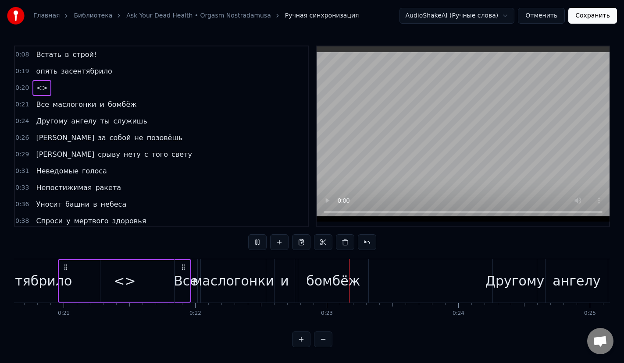
drag, startPoint x: 128, startPoint y: 286, endPoint x: 116, endPoint y: 284, distance: 12.5
click at [116, 284] on div "<>" at bounding box center [125, 281] width 22 height 20
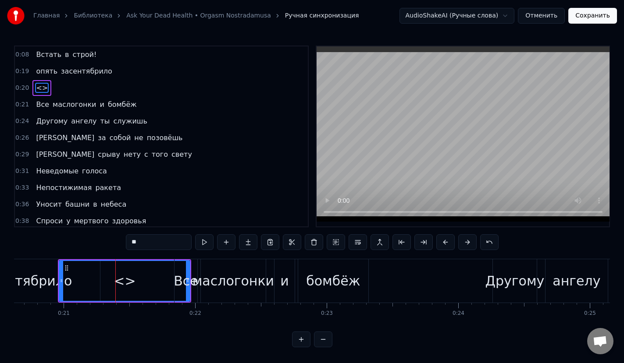
click at [119, 280] on div "<>" at bounding box center [125, 281] width 22 height 20
drag, startPoint x: 60, startPoint y: 289, endPoint x: 45, endPoint y: 288, distance: 14.5
click at [0, 297] on div "Главная Библиотека Ask Your Dead Health • Orgasm Nostradamusa Ручная синхрониза…" at bounding box center [312, 174] width 624 height 348
click at [188, 285] on div "Все" at bounding box center [186, 281] width 25 height 20
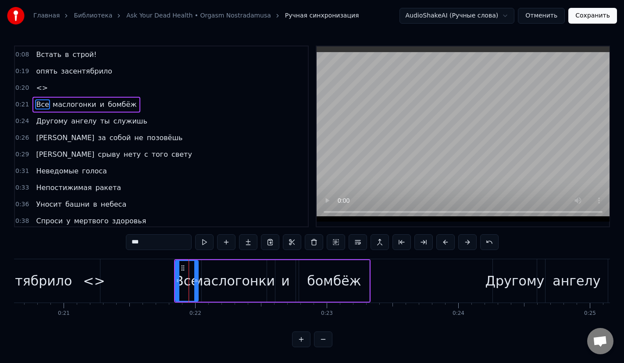
click at [121, 281] on div "<>" at bounding box center [94, 280] width 190 height 43
type input "**"
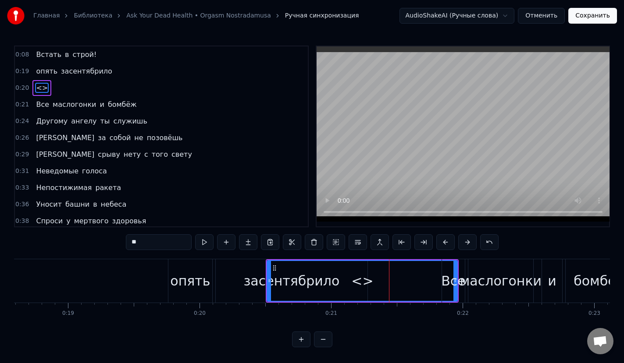
scroll to position [0, 2404]
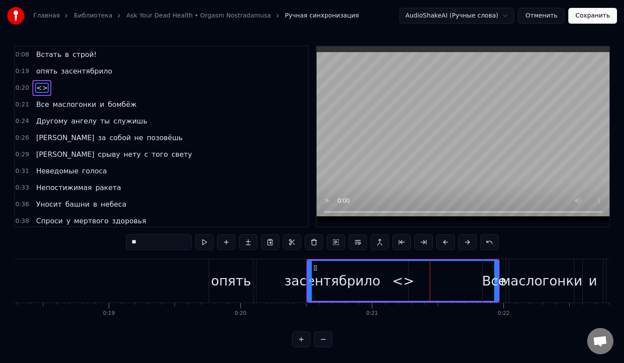
drag, startPoint x: 495, startPoint y: 291, endPoint x: 480, endPoint y: 296, distance: 16.4
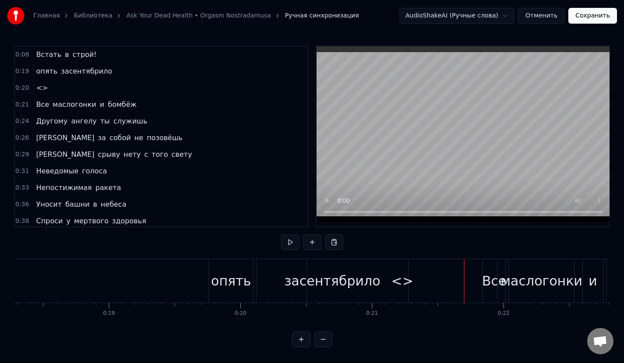
click at [403, 286] on div "<>" at bounding box center [402, 281] width 22 height 20
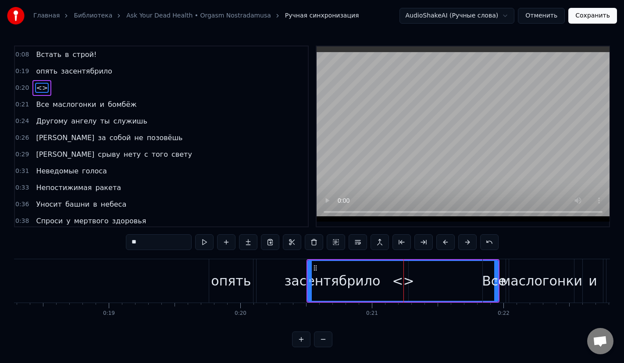
drag, startPoint x: 404, startPoint y: 281, endPoint x: 232, endPoint y: 288, distance: 171.5
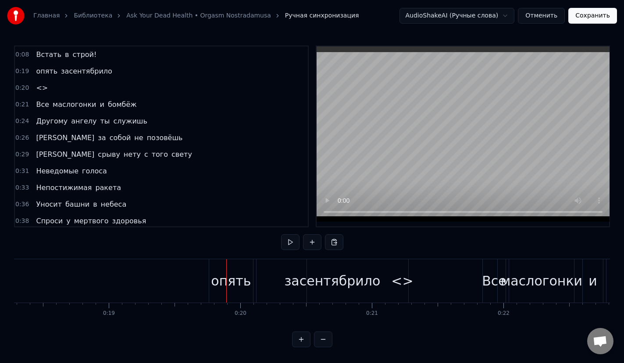
click at [405, 279] on div "<>" at bounding box center [402, 281] width 22 height 20
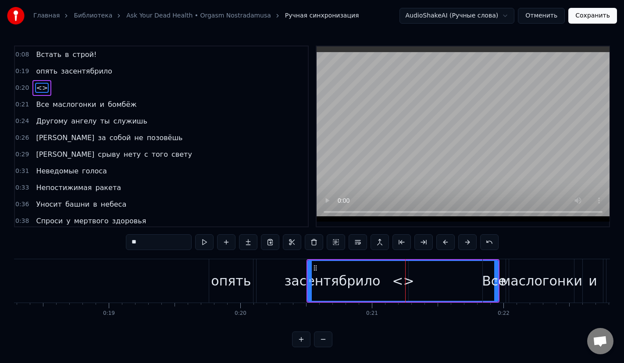
drag, startPoint x: 402, startPoint y: 280, endPoint x: 388, endPoint y: 285, distance: 14.6
click at [394, 285] on div "<>" at bounding box center [403, 281] width 22 height 20
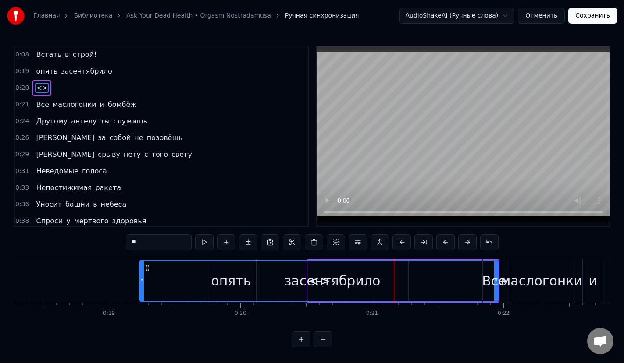
drag, startPoint x: 310, startPoint y: 283, endPoint x: 139, endPoint y: 286, distance: 171.4
click at [140, 286] on div at bounding box center [142, 281] width 4 height 40
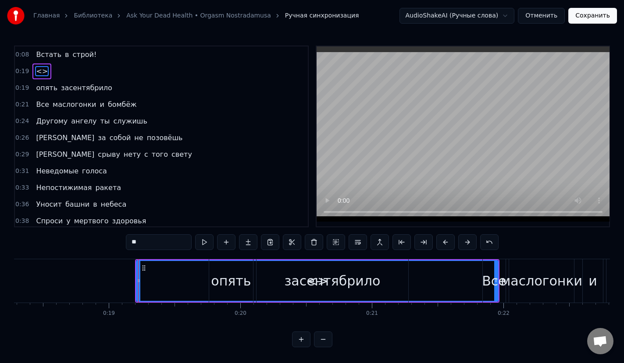
drag, startPoint x: 489, startPoint y: 272, endPoint x: 481, endPoint y: 274, distance: 8.0
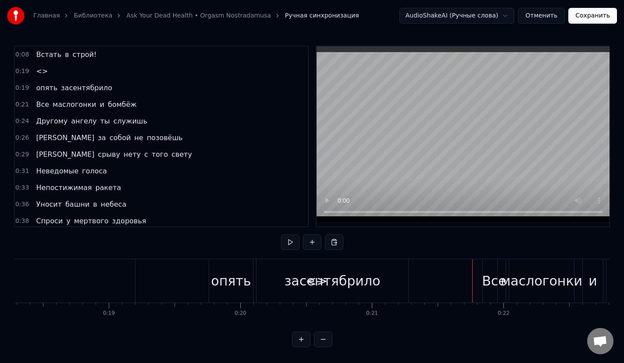
click at [394, 282] on div "засентябрило" at bounding box center [332, 280] width 152 height 43
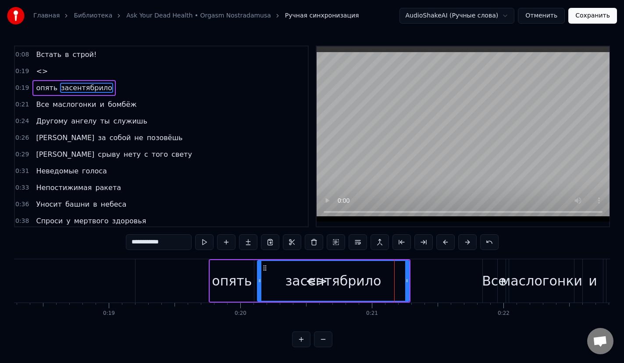
click at [439, 278] on div "<>" at bounding box center [316, 280] width 362 height 43
type input "**"
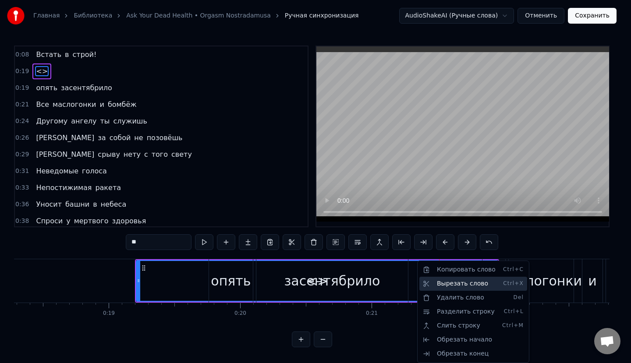
click at [461, 284] on div "Вырезать слово Ctrl+X" at bounding box center [473, 284] width 108 height 14
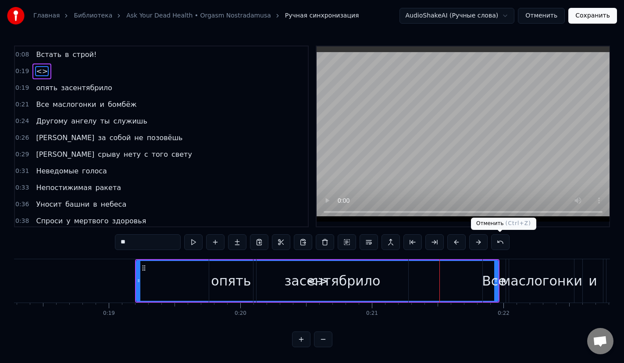
click at [499, 243] on button at bounding box center [500, 242] width 18 height 16
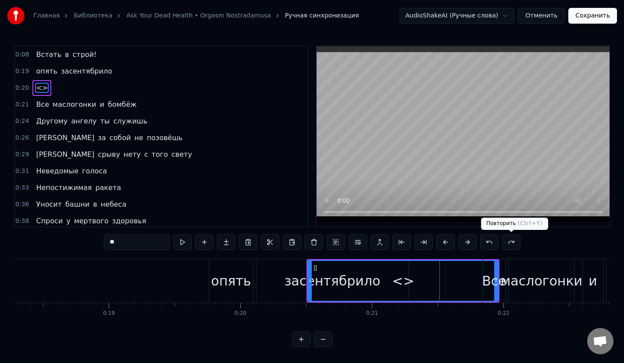
click at [509, 244] on button at bounding box center [511, 242] width 18 height 16
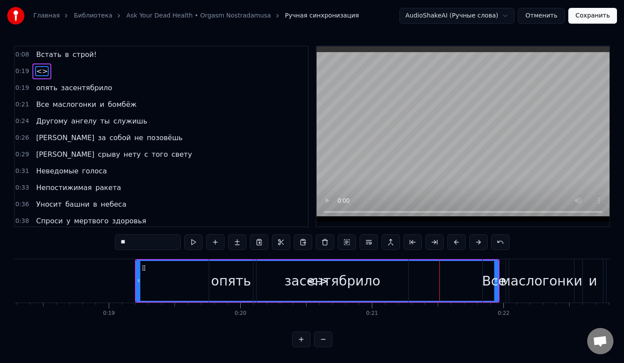
drag, startPoint x: 161, startPoint y: 284, endPoint x: 157, endPoint y: 282, distance: 4.5
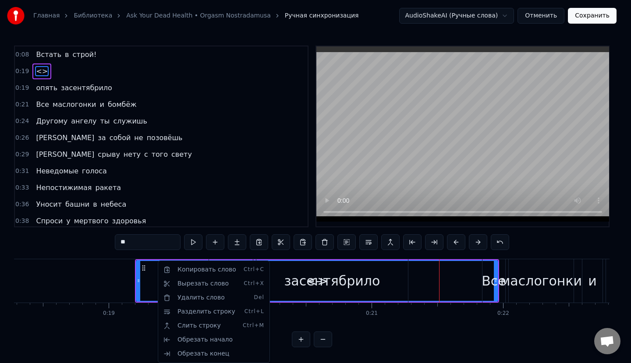
click at [499, 245] on html "Главная Библиотека Ask Your Dead Health • Orgasm Nostradamusa Ручная синхрониза…" at bounding box center [315, 181] width 631 height 362
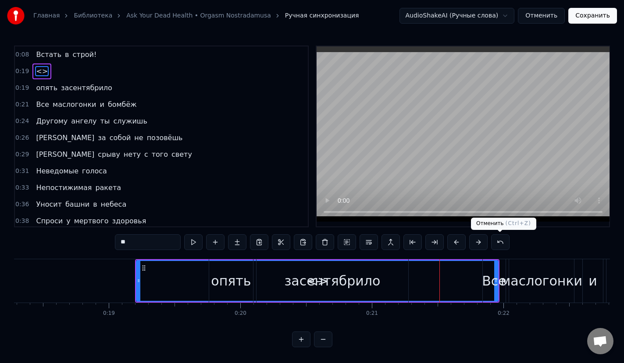
click at [499, 245] on button at bounding box center [500, 242] width 18 height 16
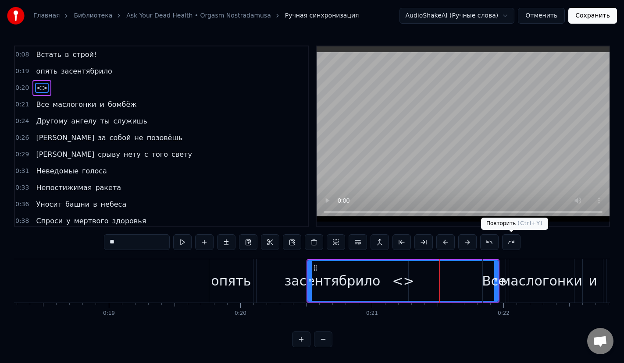
click at [515, 240] on button at bounding box center [511, 242] width 18 height 16
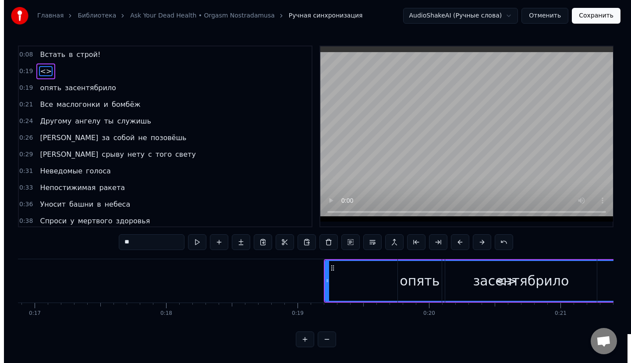
scroll to position [0, 2198]
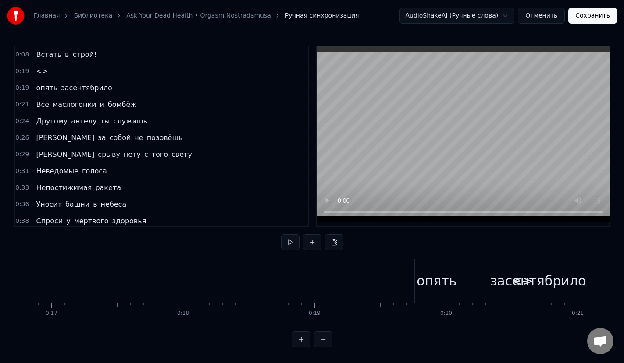
drag, startPoint x: 288, startPoint y: 279, endPoint x: 295, endPoint y: 283, distance: 8.3
click at [310, 241] on button at bounding box center [312, 242] width 18 height 16
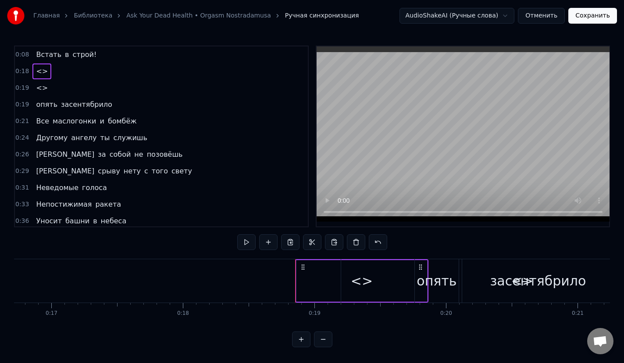
drag, startPoint x: 354, startPoint y: 284, endPoint x: 333, endPoint y: 286, distance: 20.7
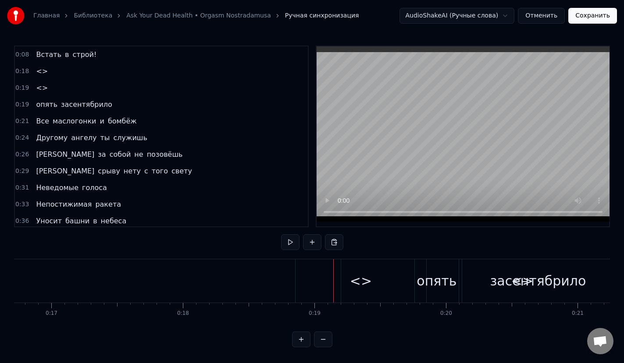
drag, startPoint x: 368, startPoint y: 280, endPoint x: 316, endPoint y: 284, distance: 51.9
click at [302, 281] on div "<>" at bounding box center [360, 280] width 131 height 43
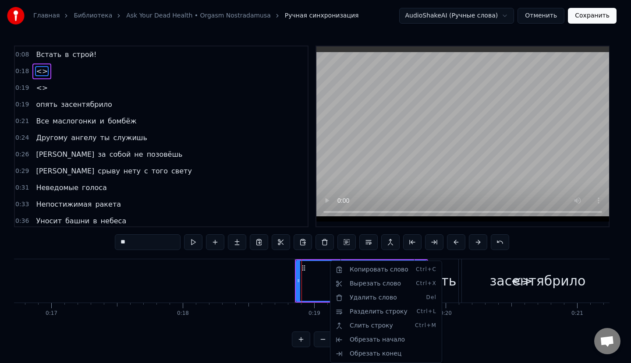
click at [241, 352] on html "Главная Библиотека Ask Your Dead Health • Orgasm Nostradamusa Ручная синхрониза…" at bounding box center [315, 181] width 631 height 362
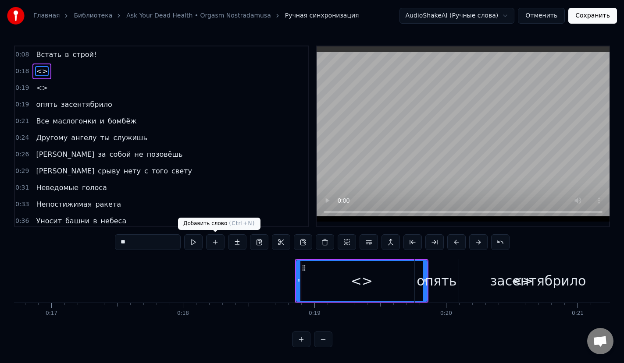
click at [212, 241] on button at bounding box center [215, 242] width 18 height 16
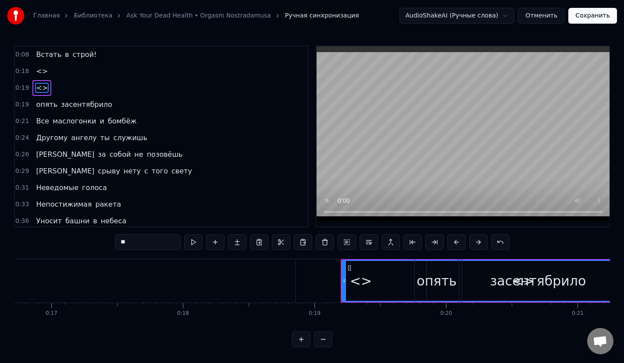
click at [335, 291] on div "<>" at bounding box center [360, 280] width 131 height 43
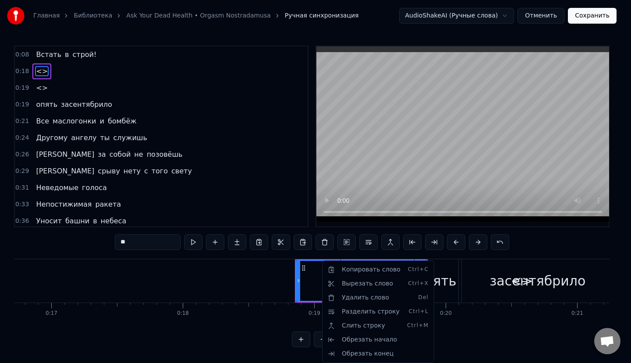
click at [307, 273] on html "Главная Библиотека Ask Your Dead Health • Orgasm Nostradamusa Ручная синхрониза…" at bounding box center [315, 181] width 631 height 362
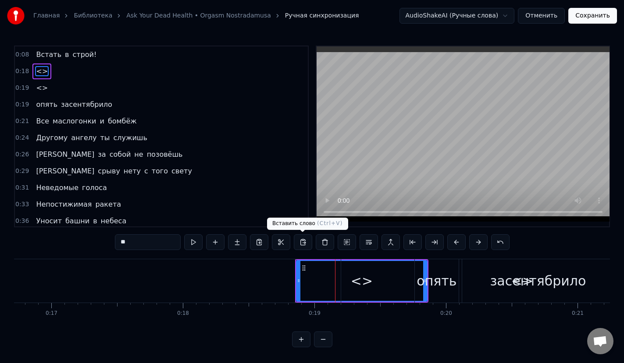
click at [302, 245] on button at bounding box center [303, 242] width 18 height 16
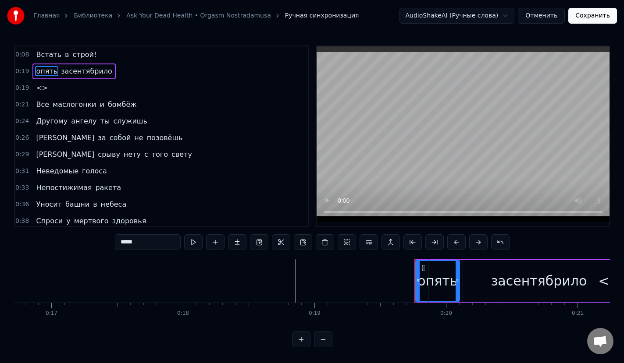
type input "**"
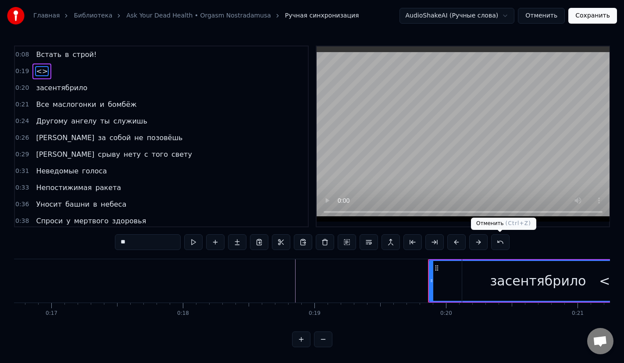
click at [501, 242] on button at bounding box center [500, 242] width 18 height 16
click at [589, 16] on button "Сохранить" at bounding box center [592, 16] width 49 height 16
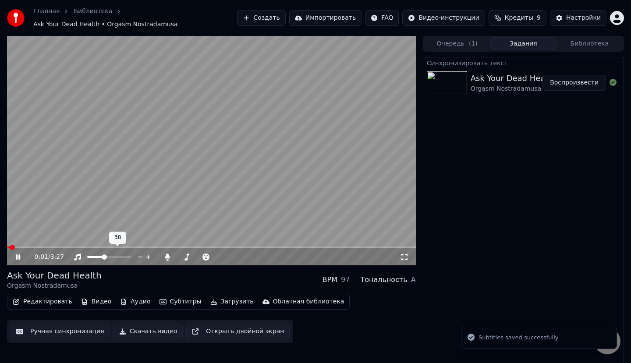
click at [263, 121] on video at bounding box center [211, 151] width 409 height 230
click at [12, 256] on div "0:01 / 3:27" at bounding box center [212, 257] width 402 height 9
click at [18, 255] on icon at bounding box center [17, 257] width 5 height 6
click at [19, 247] on span at bounding box center [211, 248] width 409 height 2
click at [34, 241] on video at bounding box center [211, 151] width 409 height 230
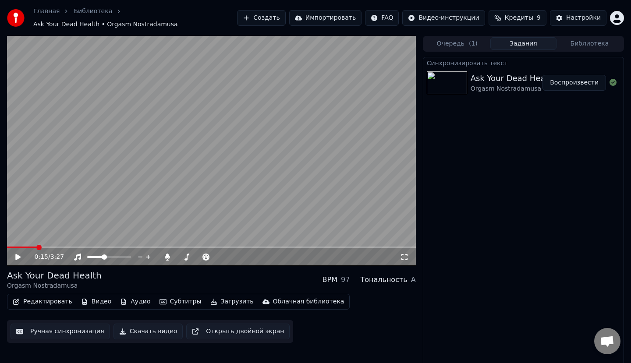
click at [36, 247] on span at bounding box center [211, 248] width 409 height 2
click at [14, 256] on icon at bounding box center [24, 257] width 21 height 7
drag, startPoint x: 43, startPoint y: 246, endPoint x: 47, endPoint y: 242, distance: 5.9
click at [45, 249] on div "0:15 / 3:27" at bounding box center [211, 258] width 409 height 18
click at [49, 247] on span at bounding box center [211, 248] width 409 height 2
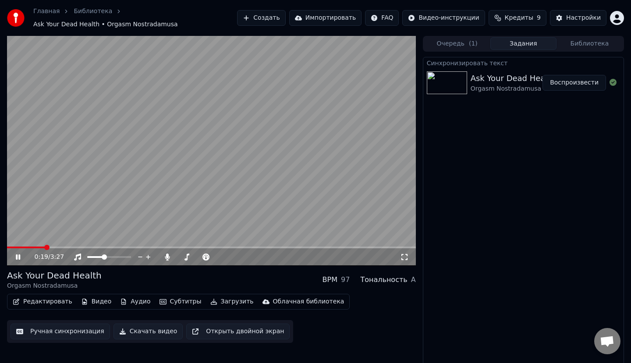
click at [44, 247] on span at bounding box center [26, 248] width 38 height 2
click at [42, 241] on video at bounding box center [211, 151] width 409 height 230
click at [39, 253] on span "0:19" at bounding box center [42, 257] width 14 height 9
click at [41, 249] on div "0:19 / 3:27" at bounding box center [211, 258] width 409 height 18
click at [41, 247] on span at bounding box center [26, 248] width 38 height 2
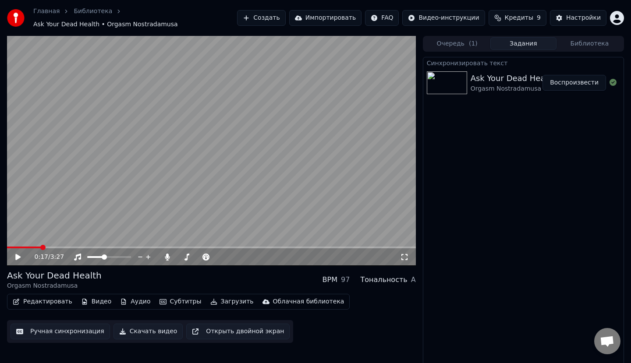
click at [23, 255] on icon at bounding box center [24, 257] width 21 height 7
click at [22, 254] on icon at bounding box center [24, 257] width 21 height 7
click at [60, 298] on button "Редактировать" at bounding box center [42, 302] width 67 height 12
click at [35, 15] on link "Главная" at bounding box center [46, 11] width 26 height 9
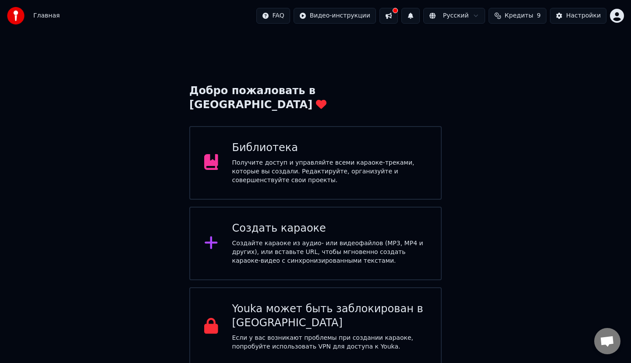
click at [310, 159] on div "Получите доступ и управляйте всеми караоке-треками, которые вы создали. Редакти…" at bounding box center [329, 172] width 195 height 26
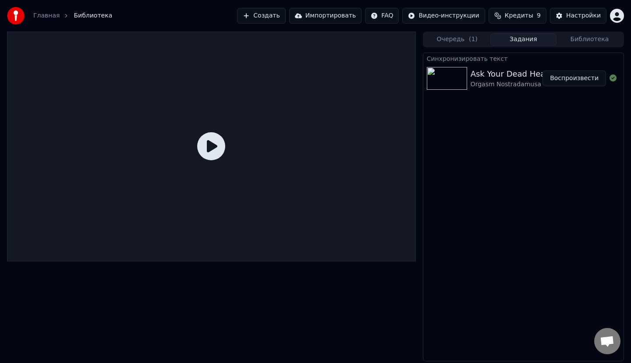
click at [472, 73] on div "Ask Your Dead Health" at bounding box center [513, 74] width 85 height 12
click at [564, 78] on button "Воспроизвести" at bounding box center [575, 79] width 64 height 16
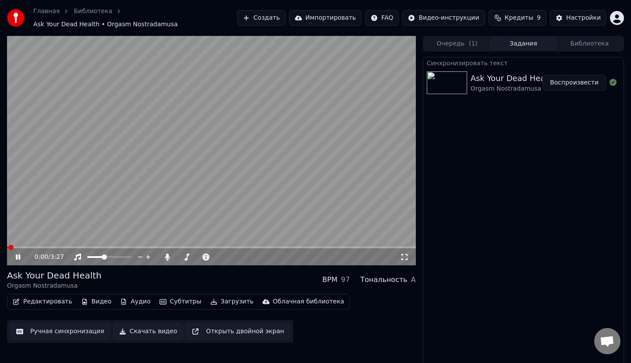
click at [39, 247] on span at bounding box center [211, 248] width 409 height 2
click at [53, 247] on span at bounding box center [211, 248] width 409 height 2
click at [64, 242] on div "0:23 / 3:27" at bounding box center [211, 151] width 409 height 230
click at [52, 245] on span at bounding box center [54, 247] width 5 height 5
click at [48, 247] on span at bounding box center [28, 248] width 42 height 2
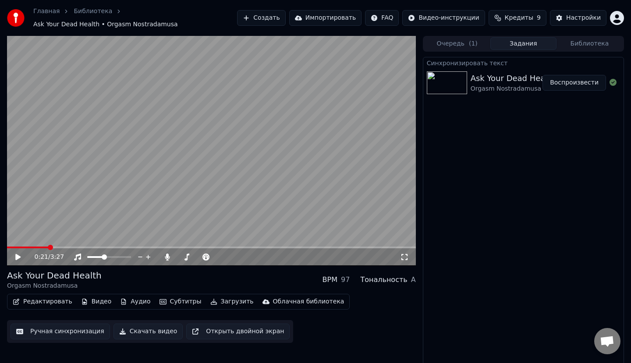
click at [45, 242] on video at bounding box center [211, 151] width 409 height 230
click at [36, 247] on span at bounding box center [28, 248] width 42 height 2
click at [36, 245] on span at bounding box center [38, 247] width 5 height 5
click at [33, 247] on span at bounding box center [20, 248] width 26 height 2
click at [28, 247] on span at bounding box center [20, 248] width 26 height 2
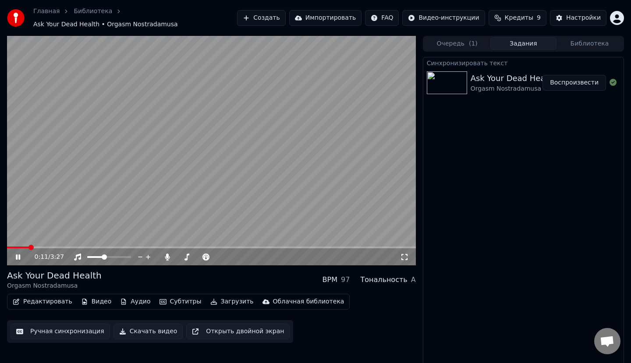
click at [18, 249] on div "0:11 / 3:27" at bounding box center [211, 258] width 409 height 18
click at [18, 254] on icon at bounding box center [24, 257] width 21 height 7
click at [17, 254] on icon at bounding box center [17, 257] width 5 height 6
click at [21, 254] on icon at bounding box center [24, 257] width 21 height 7
click at [20, 254] on icon at bounding box center [17, 257] width 5 height 6
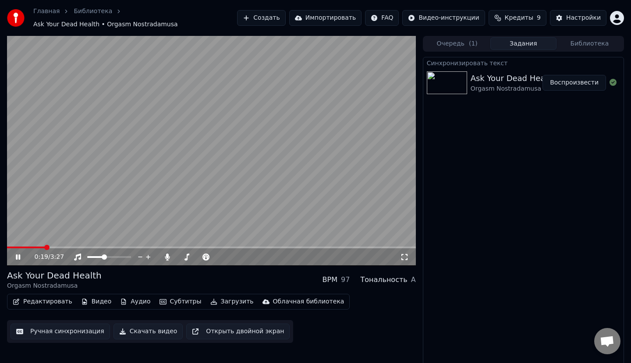
click at [20, 255] on icon at bounding box center [18, 257] width 4 height 5
click at [76, 16] on link "Библиотека" at bounding box center [93, 11] width 39 height 9
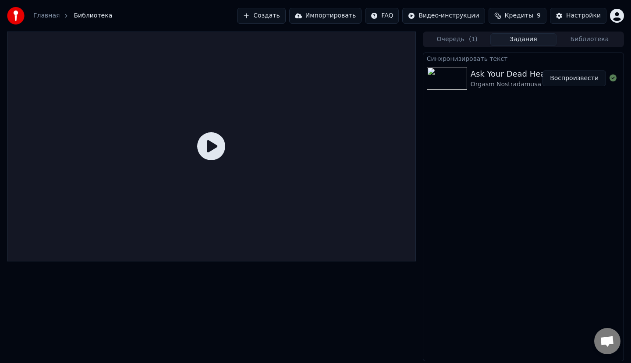
click at [57, 14] on div "Главная" at bounding box center [51, 15] width 36 height 9
click at [43, 16] on link "Главная" at bounding box center [46, 15] width 26 height 9
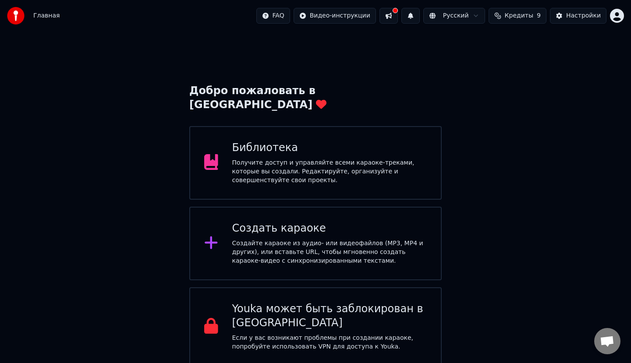
click at [398, 159] on div "Получите доступ и управляйте всеми караоке-треками, которые вы создали. Редакти…" at bounding box center [329, 172] width 195 height 26
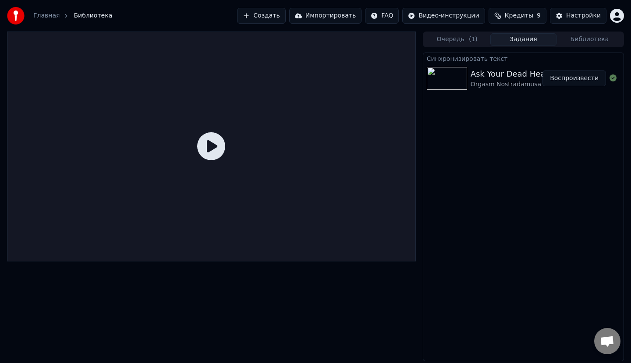
click at [57, 14] on div "Главная" at bounding box center [51, 15] width 36 height 9
click at [56, 14] on div "Главная" at bounding box center [51, 15] width 36 height 9
click at [56, 24] on div "Главная Библиотека" at bounding box center [59, 16] width 105 height 18
click at [54, 20] on div "Главная Библиотека" at bounding box center [59, 16] width 105 height 18
click at [52, 18] on link "Главная" at bounding box center [46, 15] width 26 height 9
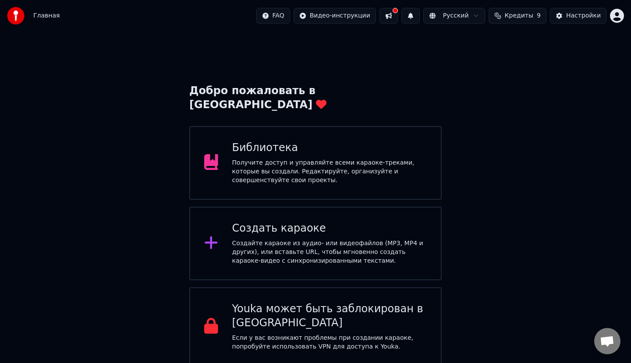
click at [327, 239] on div "Создайте караоке из аудио- или видеофайлов (MP3, MP4 и других), или вставьте UR…" at bounding box center [329, 252] width 195 height 26
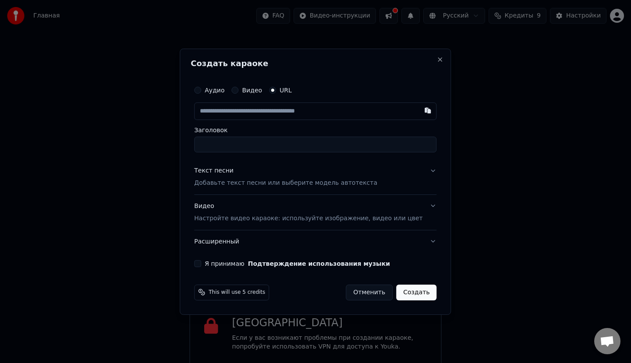
click at [308, 112] on input "text" at bounding box center [315, 112] width 242 height 18
click at [306, 111] on input "text" at bounding box center [315, 112] width 242 height 18
click at [273, 112] on input "text" at bounding box center [315, 112] width 242 height 18
paste input "**********"
type input "**********"
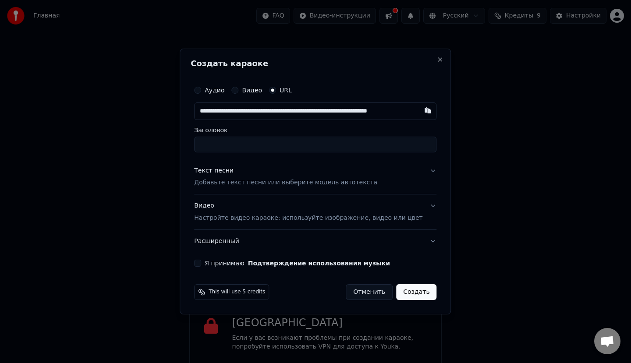
scroll to position [0, 38]
type input "**********"
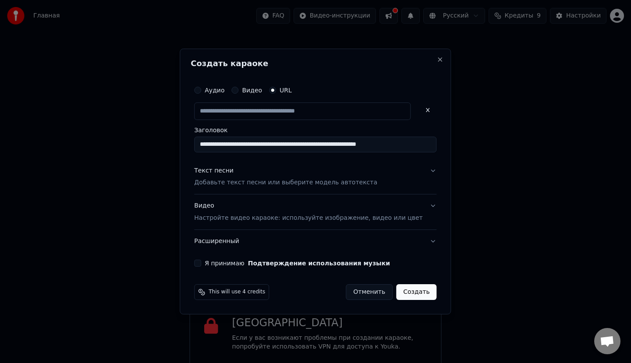
scroll to position [0, 0]
drag, startPoint x: 347, startPoint y: 144, endPoint x: 287, endPoint y: 136, distance: 61.1
click at [290, 135] on div "**********" at bounding box center [315, 139] width 242 height 25
type input "**********"
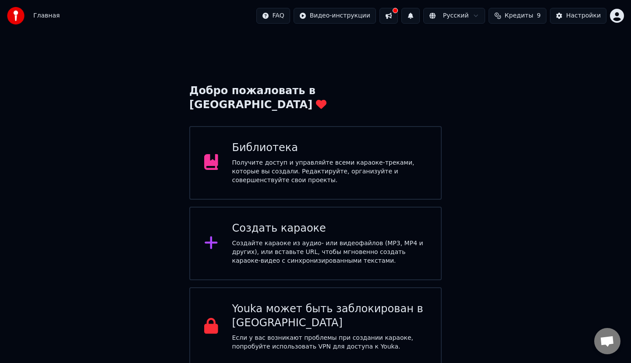
click at [307, 222] on div "Создать караоке" at bounding box center [329, 229] width 195 height 14
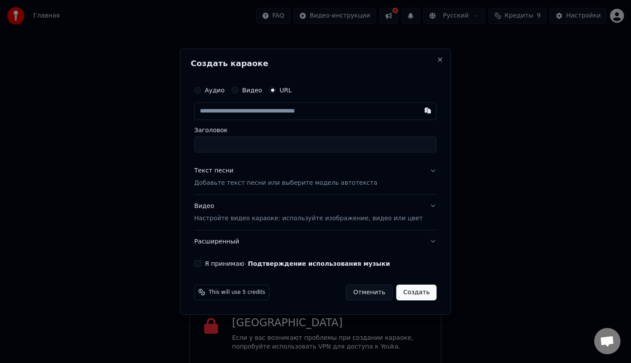
click at [363, 288] on button "Отменить" at bounding box center [369, 292] width 47 height 16
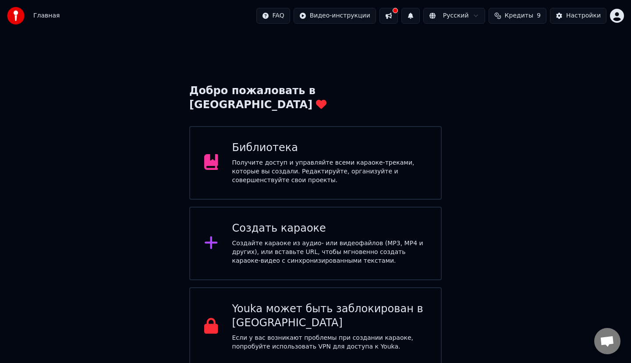
click at [238, 126] on div "Библиотека Получите доступ и управляйте всеми караоке-треками, которые вы созда…" at bounding box center [315, 163] width 252 height 74
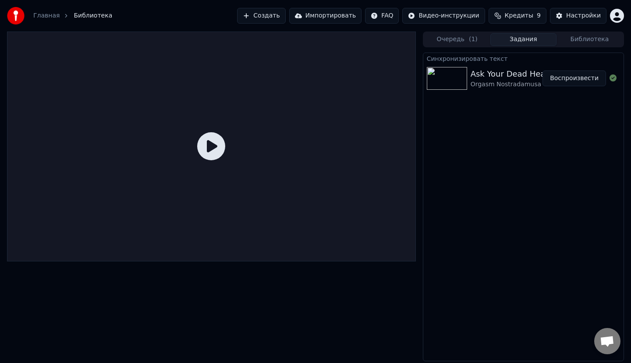
click at [57, 16] on div "Главная" at bounding box center [51, 15] width 36 height 9
click at [55, 16] on link "Главная" at bounding box center [46, 15] width 26 height 9
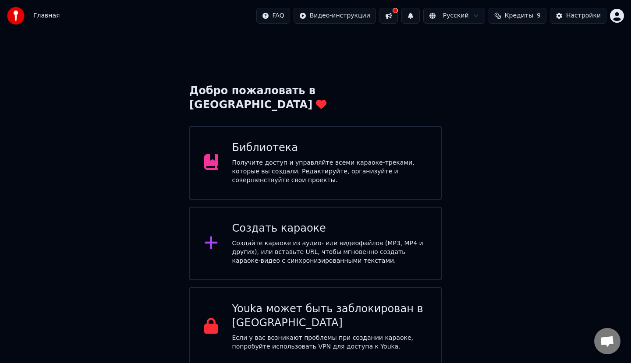
click at [402, 159] on div "Получите доступ и управляйте всеми караоке-треками, которые вы создали. Редакти…" at bounding box center [329, 172] width 195 height 26
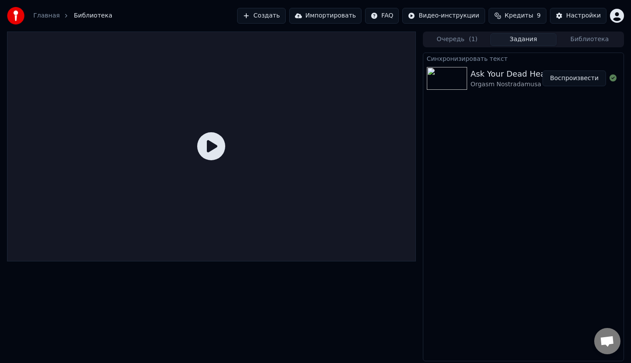
click at [277, 11] on button "Создать" at bounding box center [261, 16] width 48 height 16
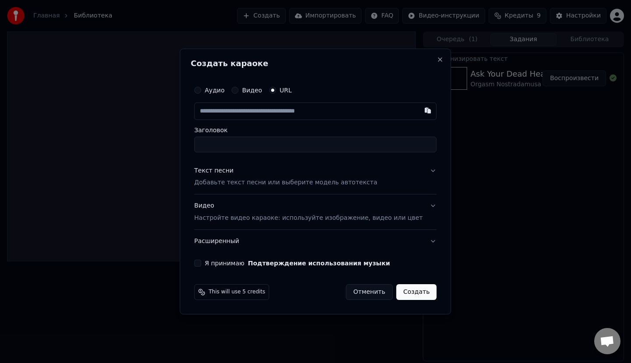
drag, startPoint x: 257, startPoint y: 117, endPoint x: 258, endPoint y: 113, distance: 4.5
click at [258, 113] on input "text" at bounding box center [315, 112] width 242 height 18
type input "**********"
click at [275, 142] on input "Заголовок" at bounding box center [315, 145] width 242 height 16
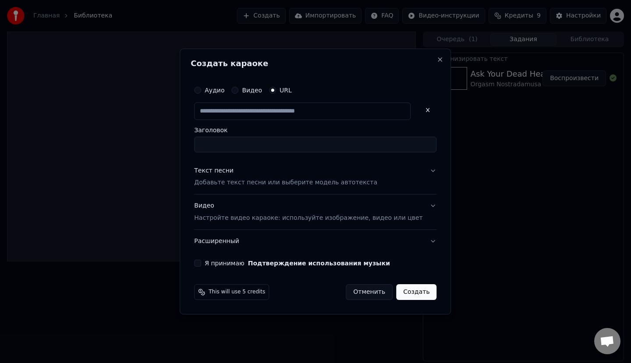
scroll to position [0, 0]
type input "**********"
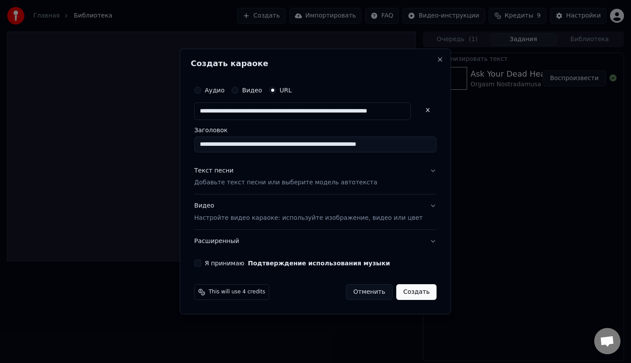
type input "**********"
click at [294, 185] on p "Добавьте текст песни или выберите модель автотекста" at bounding box center [285, 183] width 183 height 9
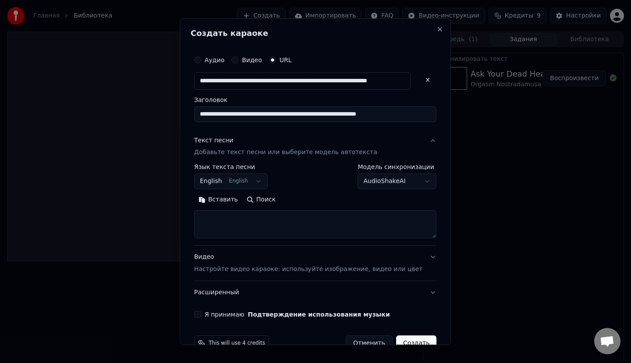
click at [196, 182] on div "**********" at bounding box center [315, 181] width 271 height 327
click at [219, 181] on button "English English" at bounding box center [231, 182] width 74 height 16
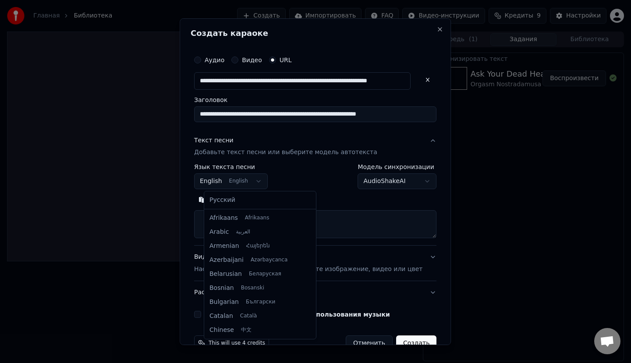
scroll to position [70, 0]
select select "**"
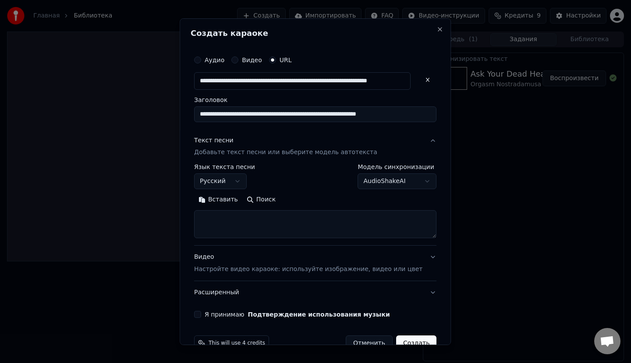
click at [252, 146] on div "Текст песни Добавьте текст песни или выберите модель автотекста" at bounding box center [285, 146] width 183 height 21
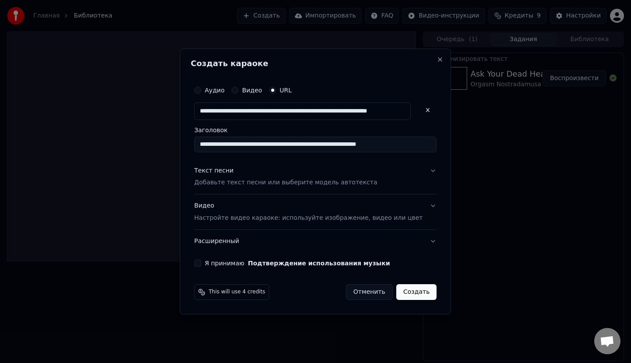
click at [263, 183] on p "Добавьте текст песни или выберите модель автотекста" at bounding box center [285, 183] width 183 height 9
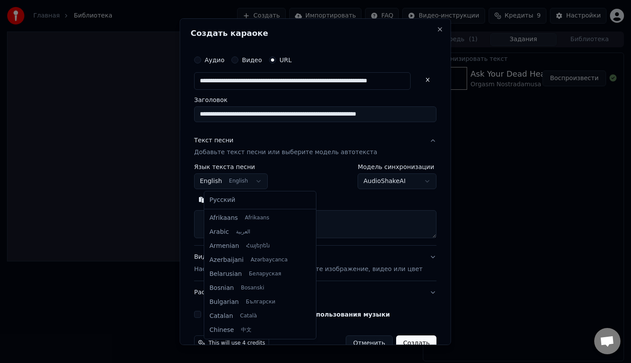
click at [262, 176] on body "**********" at bounding box center [315, 181] width 631 height 363
select select "**"
drag, startPoint x: 242, startPoint y: 206, endPoint x: 241, endPoint y: 201, distance: 4.4
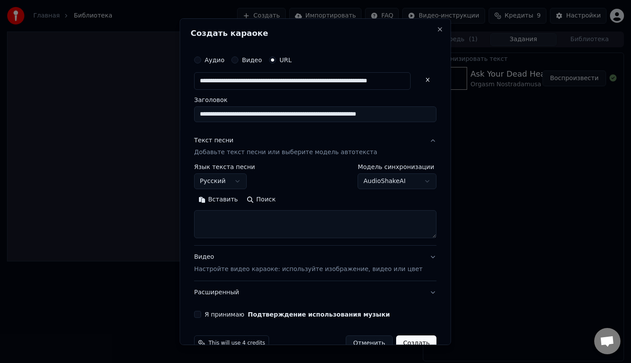
click at [248, 227] on textarea at bounding box center [315, 224] width 242 height 28
paste textarea "**********"
click at [305, 197] on button "Развернуть" at bounding box center [308, 200] width 55 height 14
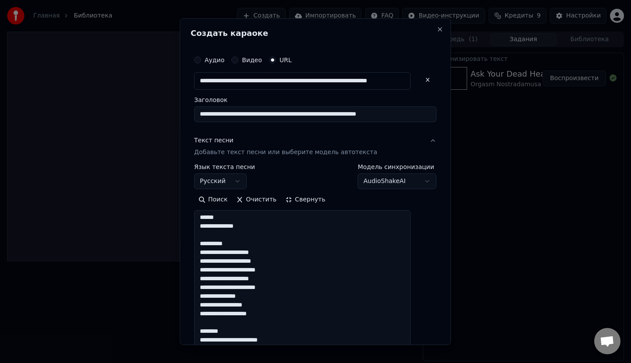
scroll to position [0, 0]
drag, startPoint x: 227, startPoint y: 217, endPoint x: 212, endPoint y: 212, distance: 15.2
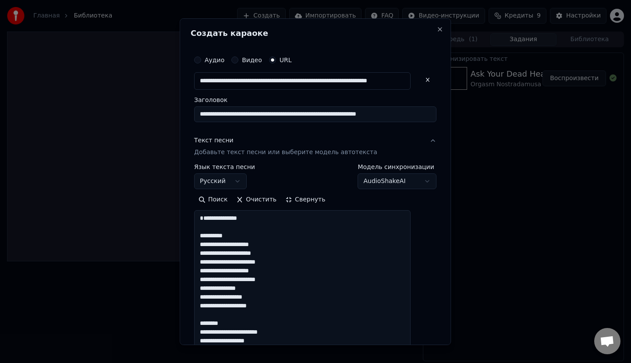
drag, startPoint x: 248, startPoint y: 240, endPoint x: 212, endPoint y: 238, distance: 35.5
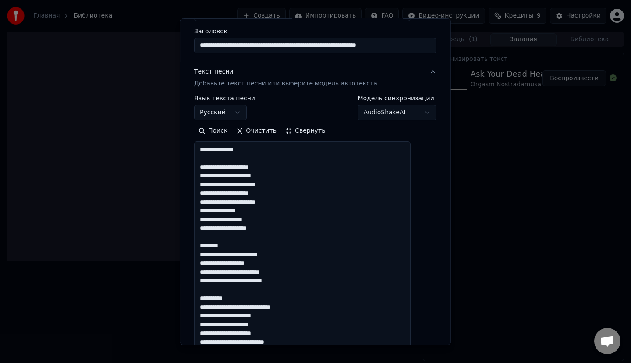
scroll to position [175, 0]
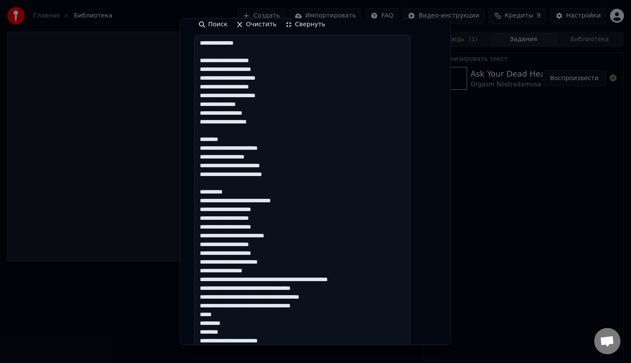
drag, startPoint x: 236, startPoint y: 141, endPoint x: 208, endPoint y: 138, distance: 28.2
click at [210, 140] on textarea at bounding box center [302, 327] width 217 height 585
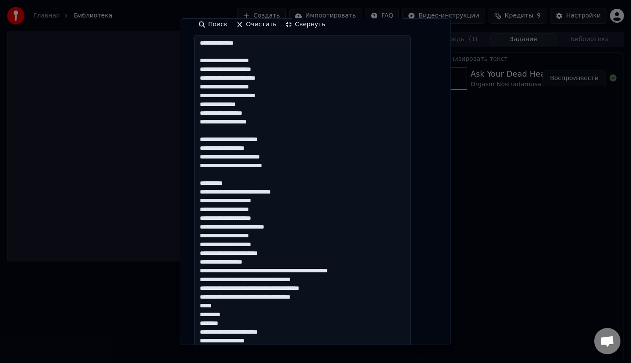
drag, startPoint x: 245, startPoint y: 176, endPoint x: 239, endPoint y: 186, distance: 11.4
click at [239, 186] on textarea at bounding box center [302, 327] width 217 height 585
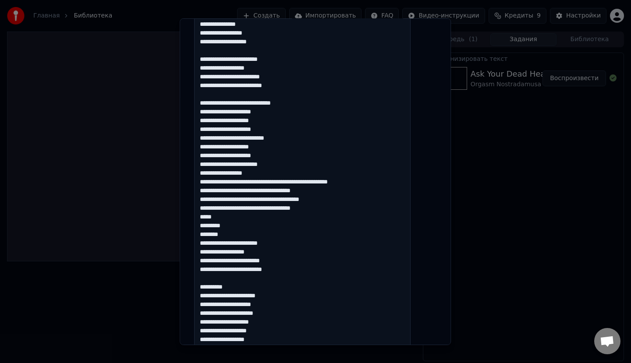
scroll to position [263, 0]
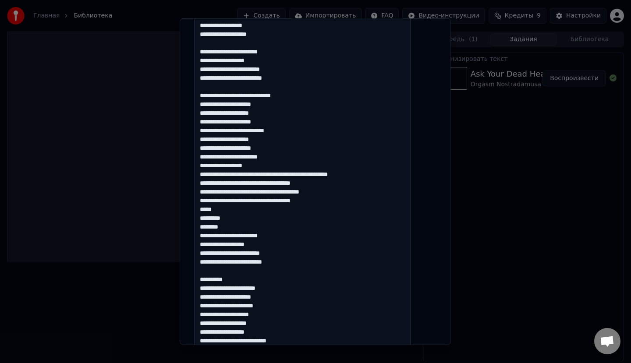
drag, startPoint x: 276, startPoint y: 167, endPoint x: 210, endPoint y: 165, distance: 66.7
click at [210, 165] on textarea at bounding box center [302, 239] width 217 height 585
drag, startPoint x: 363, startPoint y: 176, endPoint x: 353, endPoint y: 203, distance: 28.6
click at [353, 203] on textarea at bounding box center [302, 239] width 217 height 585
click at [362, 201] on textarea at bounding box center [302, 239] width 217 height 585
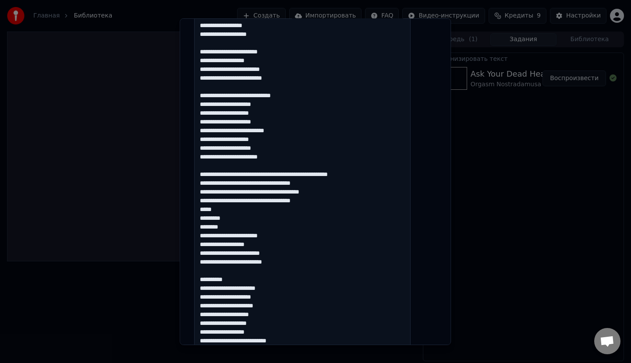
click at [248, 230] on textarea at bounding box center [302, 239] width 217 height 585
click at [249, 226] on textarea at bounding box center [302, 239] width 217 height 585
drag, startPoint x: 247, startPoint y: 226, endPoint x: 210, endPoint y: 174, distance: 64.4
click at [210, 174] on textarea at bounding box center [302, 239] width 217 height 585
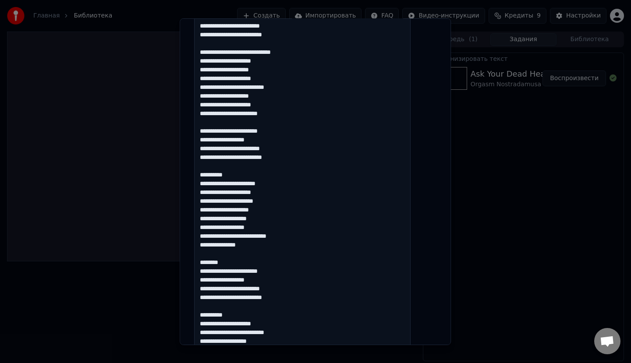
scroll to position [307, 0]
drag, startPoint x: 229, startPoint y: 186, endPoint x: 203, endPoint y: 170, distance: 30.9
click at [203, 171] on textarea at bounding box center [302, 196] width 217 height 585
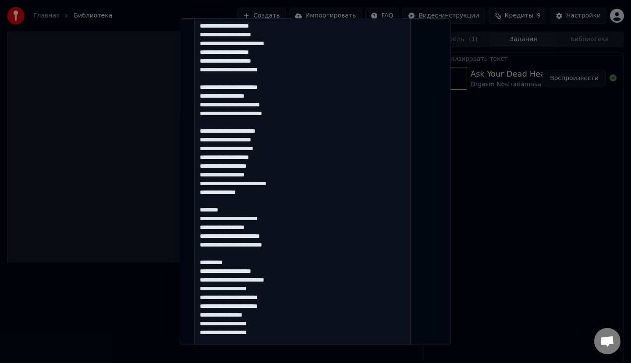
scroll to position [351, 0]
drag, startPoint x: 220, startPoint y: 212, endPoint x: 207, endPoint y: 205, distance: 14.4
click at [207, 205] on textarea at bounding box center [302, 152] width 217 height 585
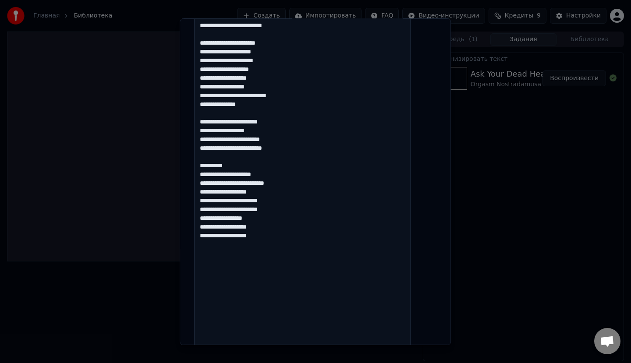
drag, startPoint x: 244, startPoint y: 164, endPoint x: 179, endPoint y: 171, distance: 65.6
click at [179, 171] on body "**********" at bounding box center [315, 181] width 631 height 363
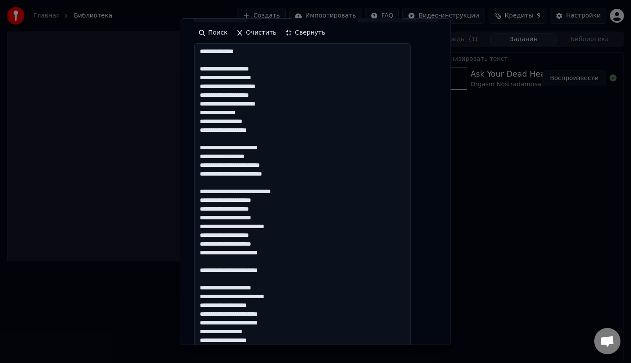
scroll to position [0, 0]
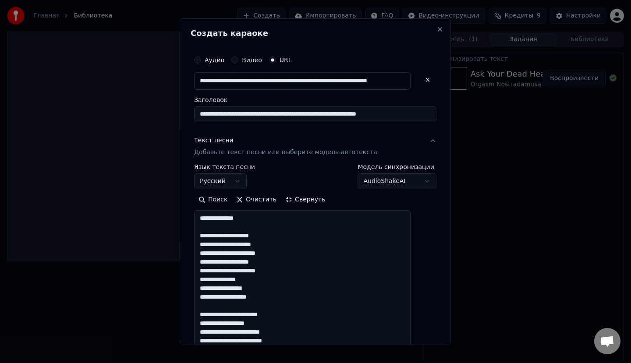
drag, startPoint x: 306, startPoint y: 207, endPoint x: 202, endPoint y: -10, distance: 240.9
click at [202, 0] on html "**********" at bounding box center [315, 181] width 631 height 363
paste textarea "**********"
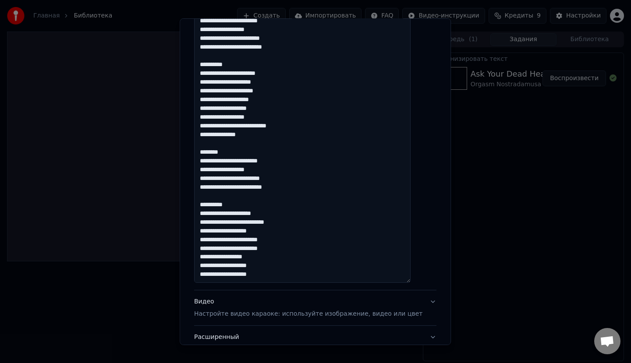
scroll to position [578, 0]
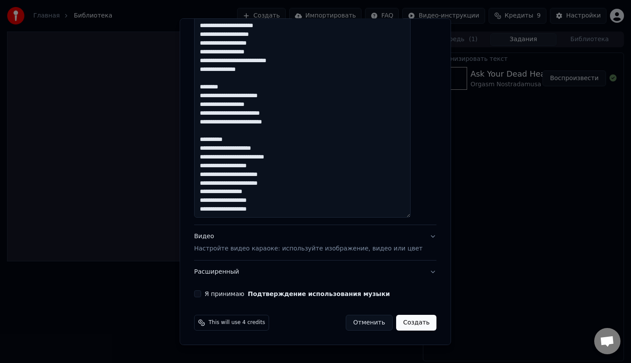
drag, startPoint x: 249, startPoint y: 139, endPoint x: 219, endPoint y: 137, distance: 29.9
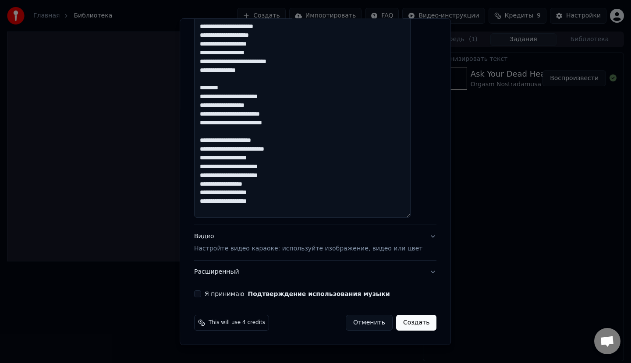
scroll to position [578, 0]
drag, startPoint x: 244, startPoint y: 92, endPoint x: 213, endPoint y: 88, distance: 31.4
drag, startPoint x: 206, startPoint y: 87, endPoint x: 248, endPoint y: 88, distance: 42.5
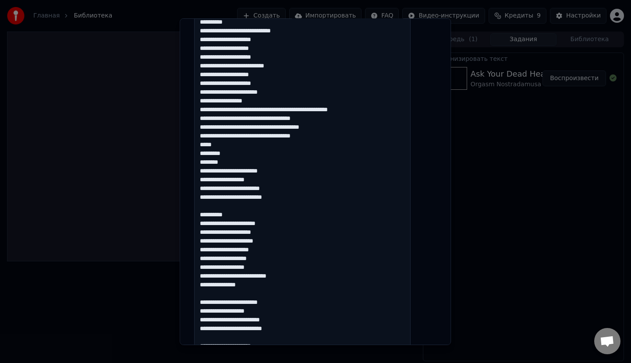
scroll to position [359, 0]
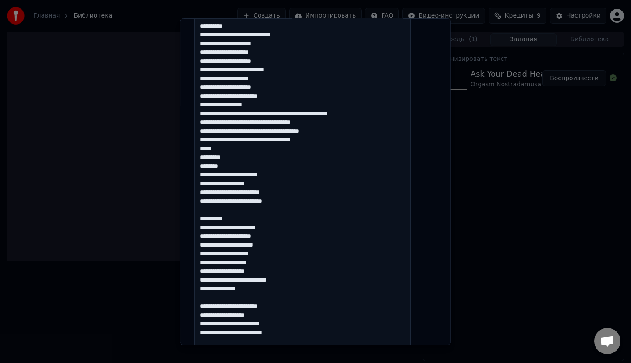
drag, startPoint x: 245, startPoint y: 217, endPoint x: 204, endPoint y: 218, distance: 41.2
click at [204, 218] on textarea at bounding box center [302, 143] width 217 height 585
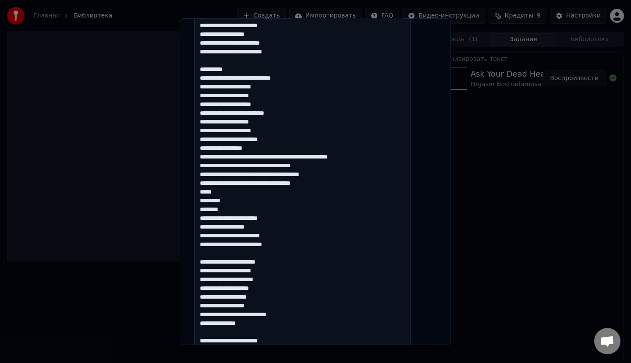
scroll to position [315, 0]
drag, startPoint x: 247, startPoint y: 202, endPoint x: 210, endPoint y: 147, distance: 66.6
click at [210, 147] on textarea at bounding box center [302, 187] width 217 height 585
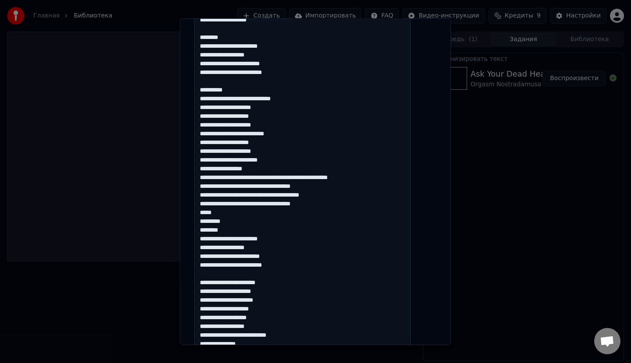
scroll to position [271, 0]
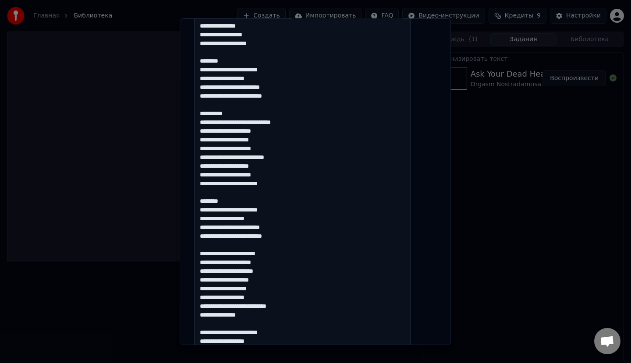
drag, startPoint x: 238, startPoint y: 199, endPoint x: 209, endPoint y: 195, distance: 30.1
click at [209, 195] on textarea at bounding box center [302, 231] width 217 height 585
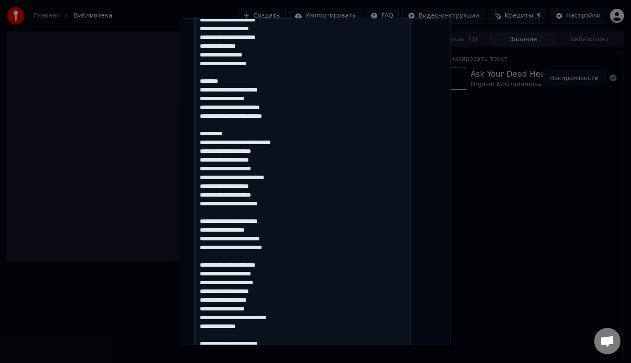
scroll to position [227, 0]
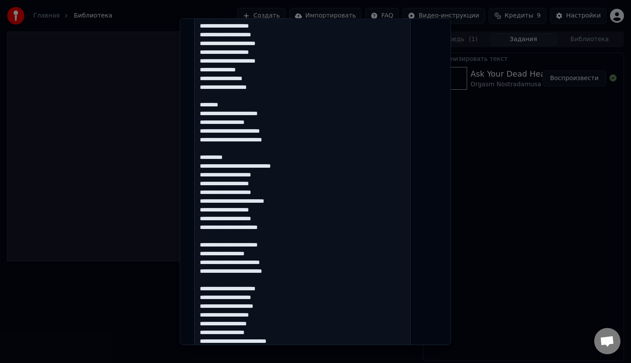
drag, startPoint x: 248, startPoint y: 154, endPoint x: 210, endPoint y: 149, distance: 38.1
click at [210, 149] on textarea at bounding box center [302, 275] width 217 height 585
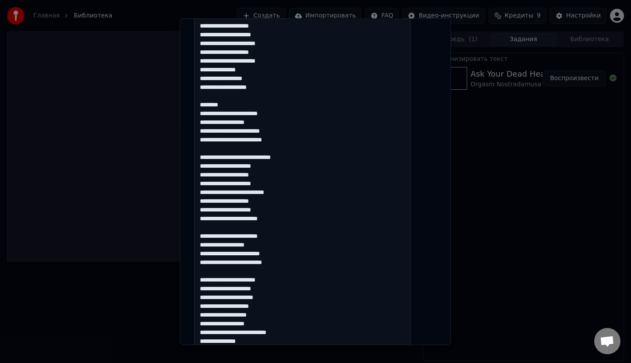
drag, startPoint x: 225, startPoint y: 103, endPoint x: 235, endPoint y: 105, distance: 10.2
click at [237, 105] on textarea at bounding box center [302, 275] width 217 height 585
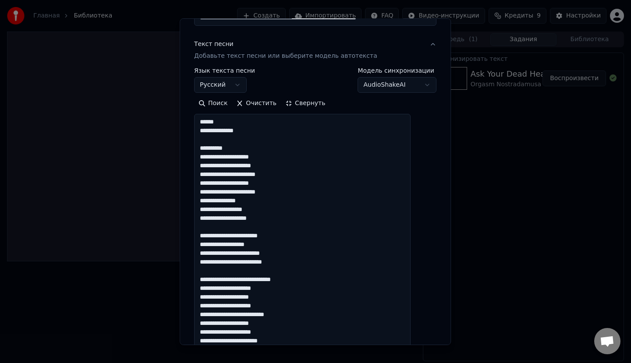
scroll to position [96, 0]
drag, startPoint x: 234, startPoint y: 140, endPoint x: 225, endPoint y: 146, distance: 11.1
drag, startPoint x: 239, startPoint y: 146, endPoint x: 212, endPoint y: 142, distance: 27.8
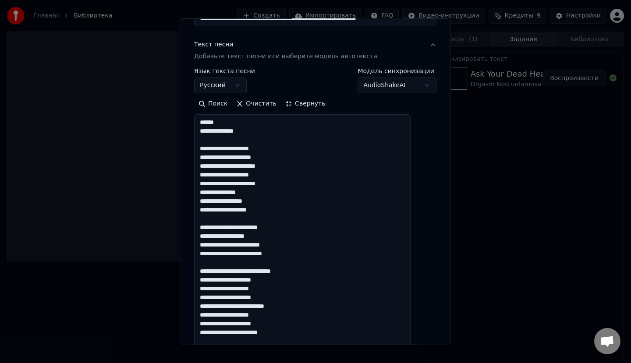
drag, startPoint x: 234, startPoint y: 122, endPoint x: 218, endPoint y: 115, distance: 17.7
drag, startPoint x: 209, startPoint y: 127, endPoint x: 200, endPoint y: 122, distance: 10.6
click at [201, 126] on div "**********" at bounding box center [315, 366] width 249 height 831
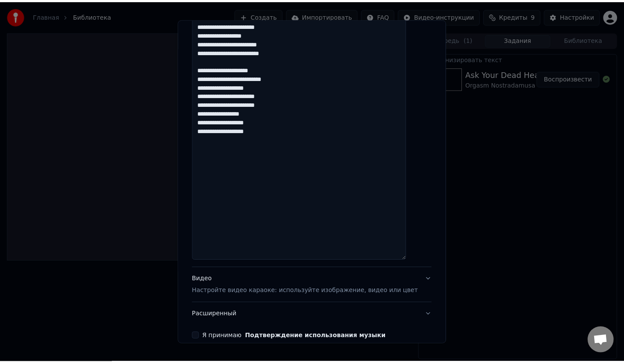
scroll to position [578, 0]
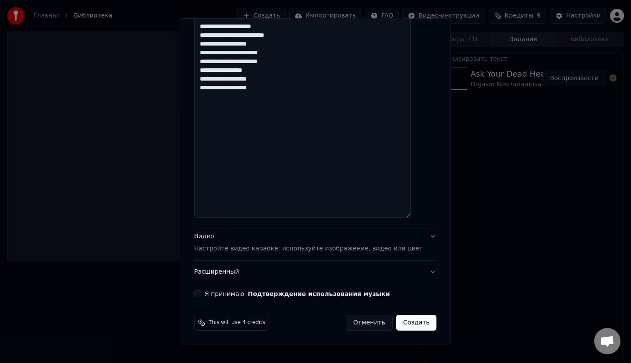
type textarea "**********"
click at [398, 326] on button "Создать" at bounding box center [416, 323] width 40 height 16
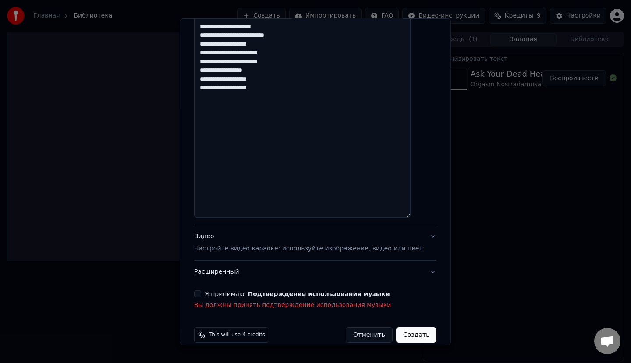
click at [201, 291] on button "Я принимаю Подтверждение использования музыки" at bounding box center [197, 294] width 7 height 7
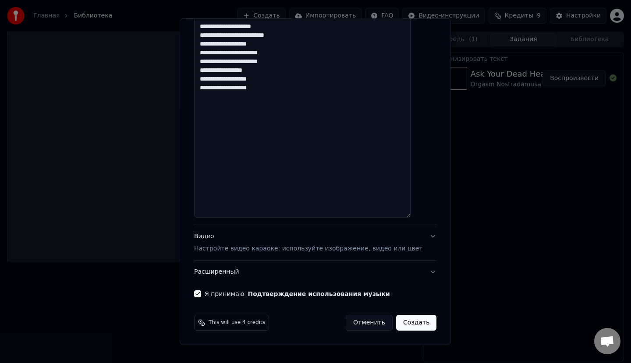
click at [409, 323] on button "Создать" at bounding box center [416, 323] width 40 height 16
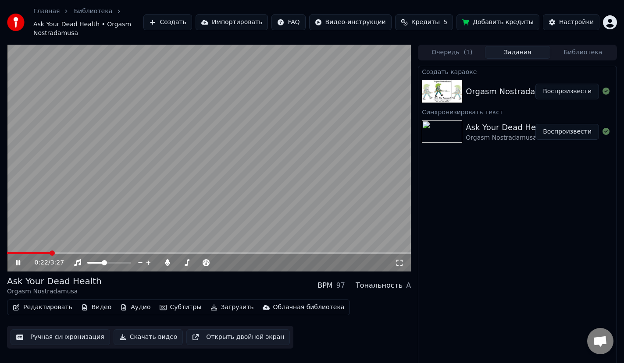
click at [237, 130] on video at bounding box center [209, 158] width 404 height 227
click at [462, 46] on button "Очередь ( 1 )" at bounding box center [451, 52] width 65 height 13
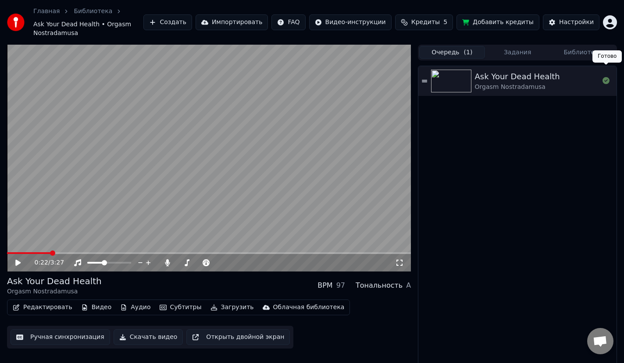
click at [591, 71] on div "Ask Your Dead Health Orgasm Nostradamusa" at bounding box center [537, 81] width 124 height 21
click at [29, 254] on div "0:02 / 3:27" at bounding box center [209, 263] width 404 height 18
click at [32, 242] on video at bounding box center [209, 158] width 404 height 227
click at [32, 252] on span at bounding box center [209, 253] width 404 height 2
click at [26, 259] on icon at bounding box center [24, 262] width 21 height 7
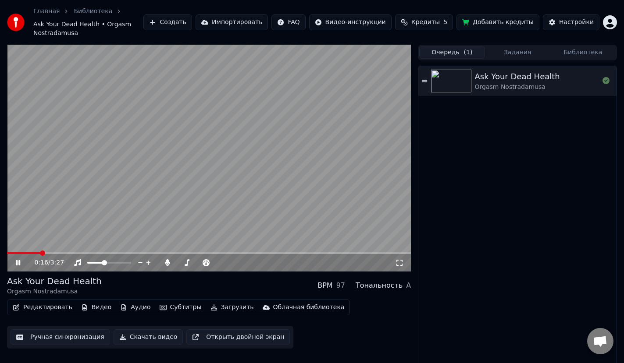
click at [51, 254] on div "0:16 / 3:27" at bounding box center [209, 263] width 404 height 18
click at [393, 259] on div "0:26 / 3:27" at bounding box center [215, 263] width 361 height 9
click at [401, 259] on icon at bounding box center [399, 262] width 9 height 7
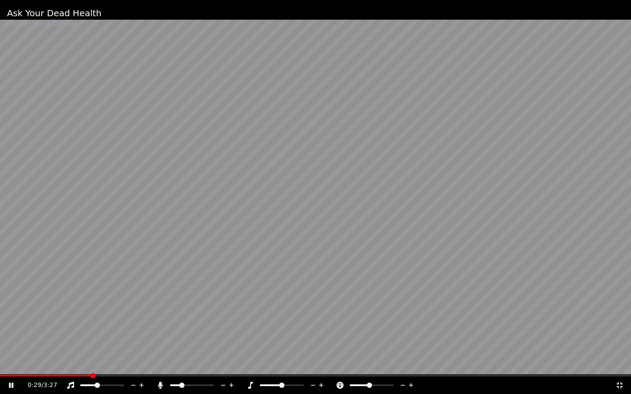
click at [161, 308] on video at bounding box center [315, 197] width 631 height 394
click at [623, 363] on icon at bounding box center [619, 385] width 9 height 7
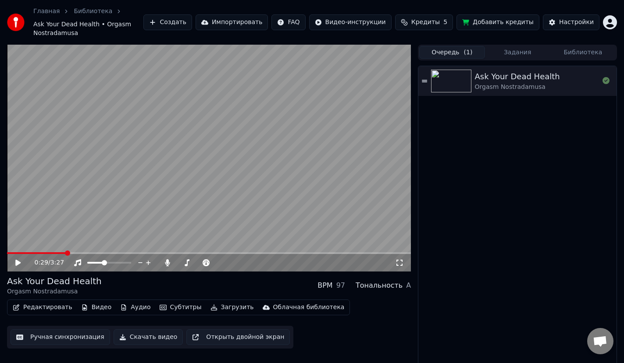
click at [500, 46] on button "Задания" at bounding box center [517, 52] width 65 height 13
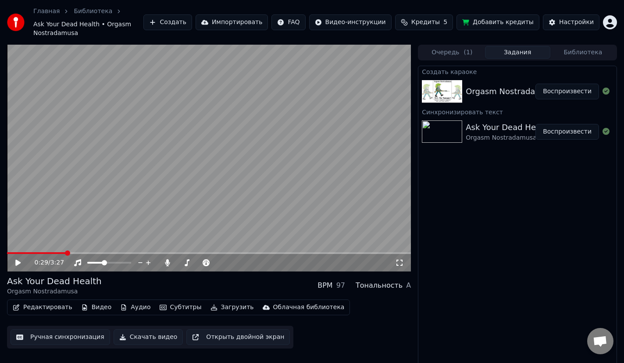
click at [177, 19] on button "Создать" at bounding box center [167, 22] width 48 height 16
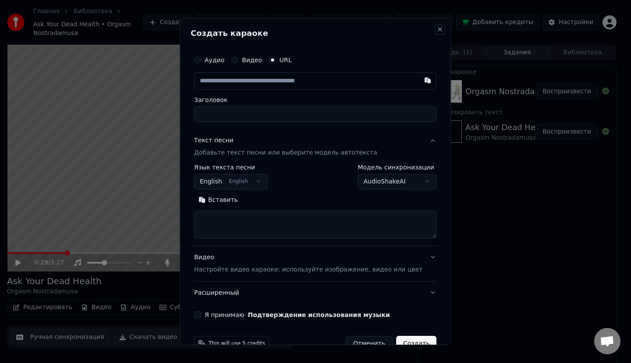
click at [437, 30] on button "Close" at bounding box center [440, 28] width 7 height 7
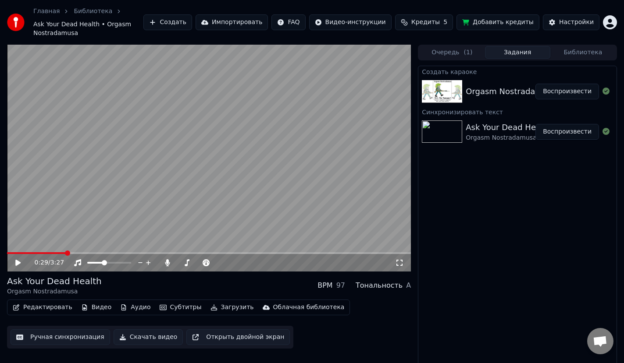
click at [571, 84] on button "Воспроизвести" at bounding box center [567, 92] width 64 height 16
click at [402, 260] on icon at bounding box center [399, 263] width 6 height 6
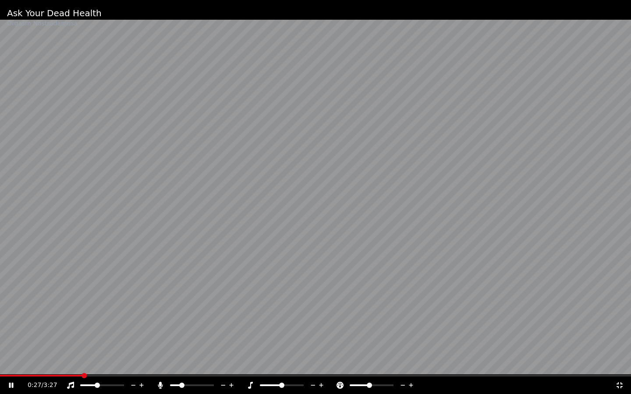
click at [618, 363] on div "0:27 / 3:27" at bounding box center [316, 385] width 624 height 9
click at [621, 363] on div "0:29 / 3:27" at bounding box center [316, 385] width 624 height 9
click at [619, 363] on icon at bounding box center [620, 386] width 6 height 6
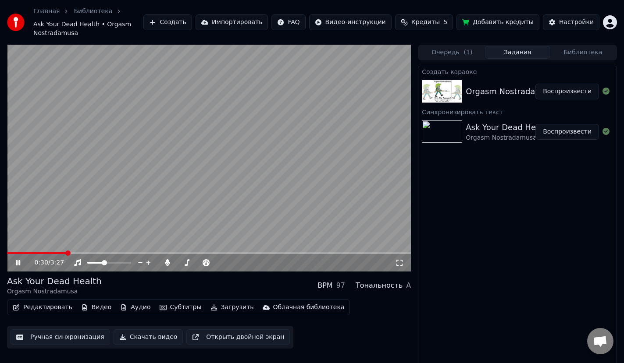
drag, startPoint x: 423, startPoint y: 234, endPoint x: 423, endPoint y: 213, distance: 21.5
click at [423, 234] on div "Создать караоке Orgasm Nostradamusa - Ask Your Dead Health / Спроси у мертвого …" at bounding box center [517, 220] width 199 height 309
click at [374, 120] on video at bounding box center [209, 158] width 404 height 227
click at [374, 210] on video at bounding box center [209, 158] width 404 height 227
click at [322, 163] on video at bounding box center [209, 158] width 404 height 227
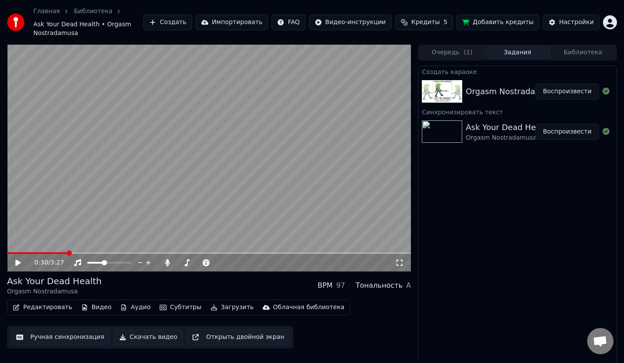
click at [320, 164] on video at bounding box center [209, 158] width 404 height 227
click at [339, 202] on video at bounding box center [209, 158] width 404 height 227
click at [338, 197] on video at bounding box center [209, 158] width 404 height 227
click at [404, 259] on div "0:35 / 3:27" at bounding box center [209, 263] width 397 height 9
click at [399, 259] on icon at bounding box center [399, 262] width 9 height 7
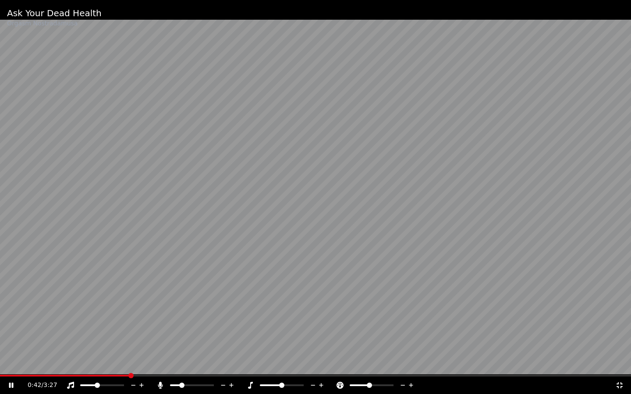
click at [615, 363] on div "0:42 / 3:27" at bounding box center [316, 385] width 624 height 9
click at [617, 363] on icon at bounding box center [619, 385] width 9 height 7
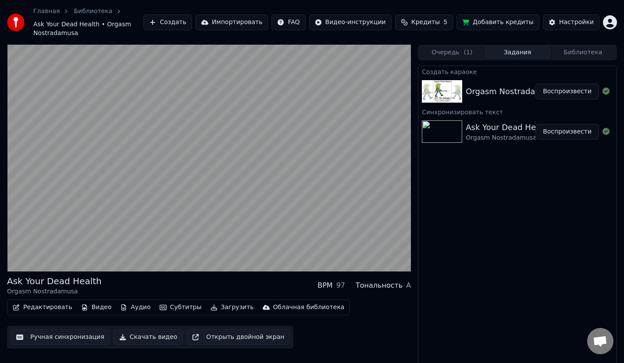
click at [280, 275] on div "Ask Your Dead Health Orgasm Nostradamusa BPM 97 Тональность A" at bounding box center [209, 285] width 404 height 21
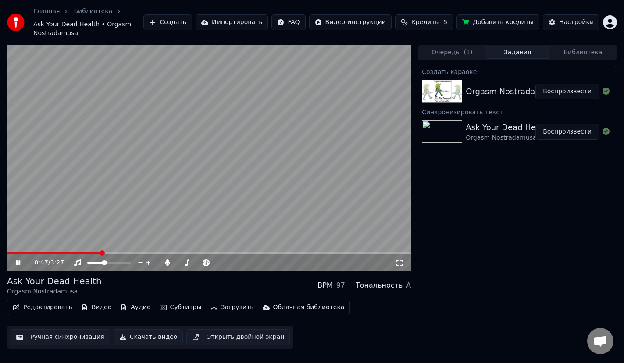
click at [282, 275] on div "Ask Your Dead Health Orgasm Nostradamusa BPM 97 Тональность A" at bounding box center [209, 285] width 404 height 21
click at [403, 259] on icon at bounding box center [399, 262] width 9 height 7
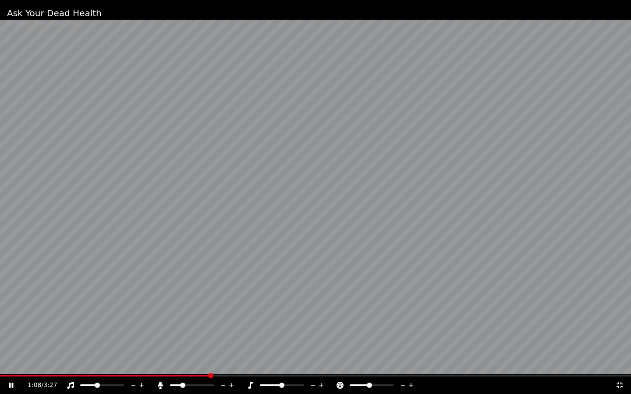
click at [181, 363] on span at bounding box center [182, 385] width 5 height 5
click at [618, 363] on icon at bounding box center [620, 386] width 6 height 6
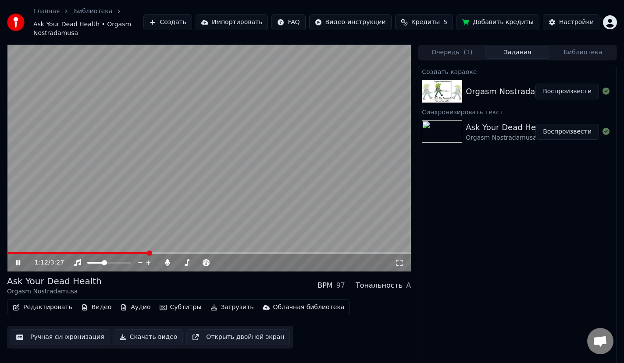
click at [242, 189] on video at bounding box center [209, 158] width 404 height 227
click at [169, 302] on button "Субтитры" at bounding box center [180, 308] width 49 height 12
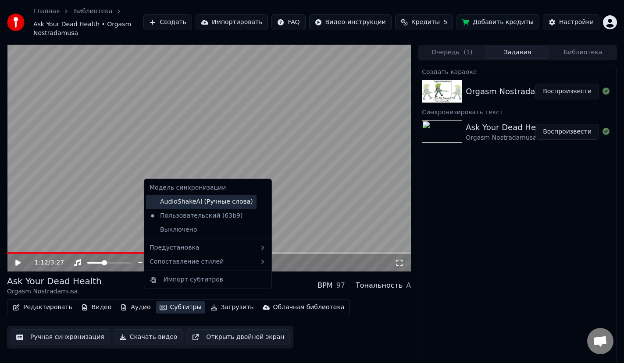
click at [202, 205] on div "AudioShakeAI (Ручные слова)" at bounding box center [201, 202] width 110 height 14
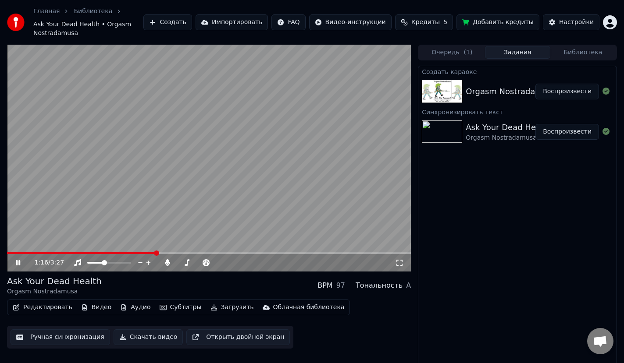
click at [146, 242] on video at bounding box center [209, 158] width 404 height 227
click at [145, 252] on span at bounding box center [81, 253] width 149 height 2
click at [165, 210] on video at bounding box center [209, 158] width 404 height 227
click at [173, 184] on video at bounding box center [209, 158] width 404 height 227
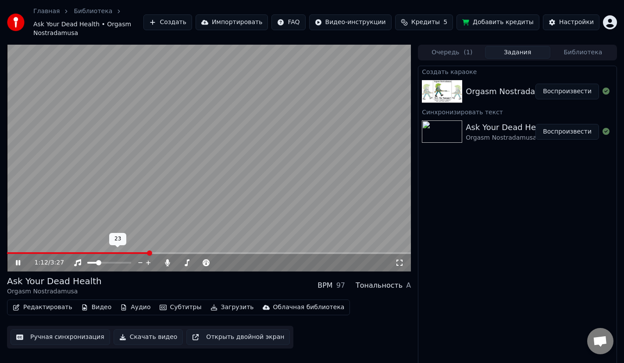
click at [97, 260] on span at bounding box center [98, 262] width 5 height 5
click at [401, 259] on icon at bounding box center [399, 262] width 9 height 7
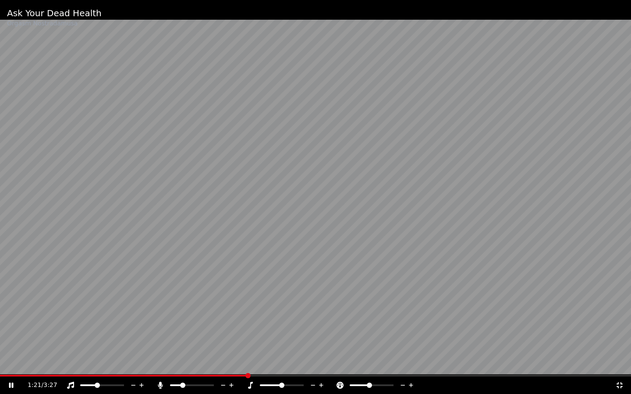
click at [96, 363] on span at bounding box center [97, 385] width 5 height 5
click at [288, 293] on video at bounding box center [315, 197] width 631 height 394
click at [618, 363] on icon at bounding box center [619, 385] width 9 height 7
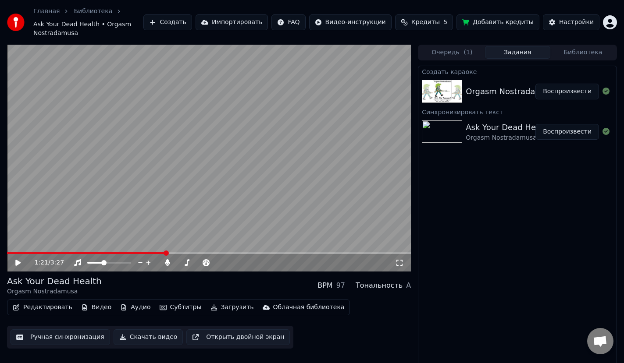
click at [394, 259] on div "1:21 / 3:27" at bounding box center [215, 263] width 361 height 9
click at [395, 259] on icon at bounding box center [399, 262] width 9 height 7
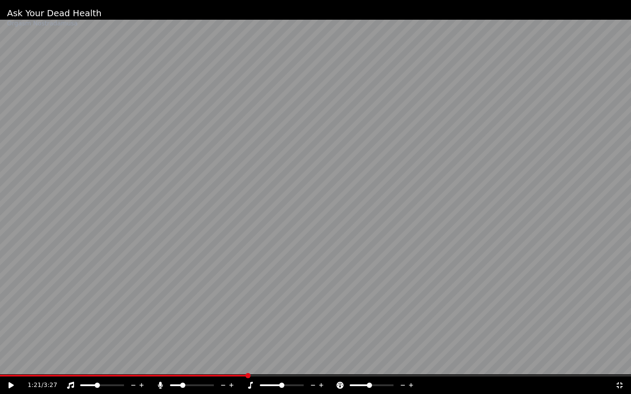
click at [146, 288] on video at bounding box center [315, 197] width 631 height 394
drag, startPoint x: 100, startPoint y: 387, endPoint x: 107, endPoint y: 391, distance: 7.3
click at [107, 363] on div "1:23 / 3:27" at bounding box center [315, 386] width 631 height 18
click at [103, 363] on div at bounding box center [110, 385] width 71 height 9
click at [104, 363] on div at bounding box center [110, 385] width 71 height 9
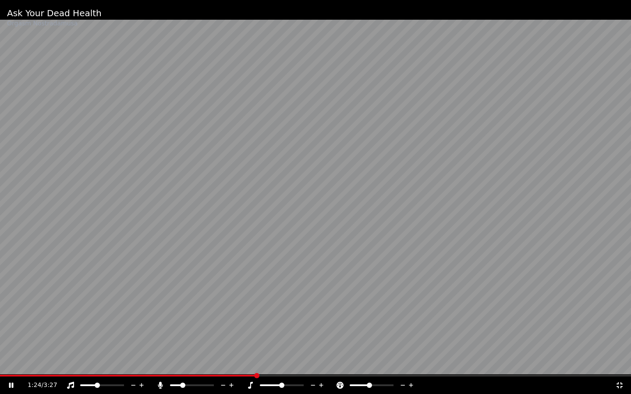
click at [107, 363] on div at bounding box center [110, 385] width 71 height 9
click at [108, 363] on div at bounding box center [110, 385] width 71 height 9
click at [107, 363] on span at bounding box center [102, 386] width 44 height 2
click at [110, 363] on div at bounding box center [110, 385] width 71 height 9
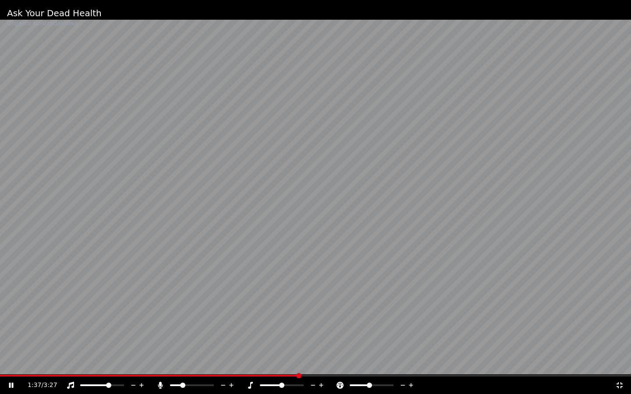
click at [110, 363] on span at bounding box center [108, 385] width 5 height 5
click at [193, 302] on video at bounding box center [315, 197] width 631 height 394
click at [11, 363] on icon at bounding box center [11, 386] width 5 height 6
click at [112, 363] on span at bounding box center [102, 386] width 44 height 2
click at [307, 363] on span at bounding box center [154, 376] width 308 height 2
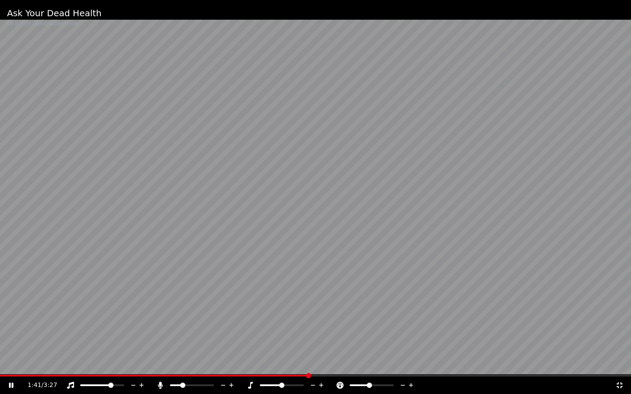
click at [326, 320] on video at bounding box center [315, 197] width 631 height 394
click at [617, 363] on icon at bounding box center [620, 386] width 6 height 6
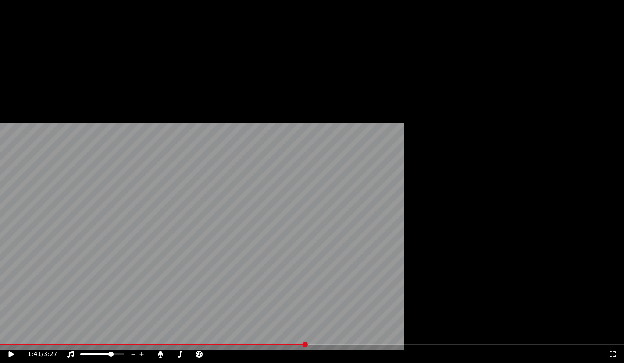
click at [363, 210] on video at bounding box center [312, 175] width 624 height 351
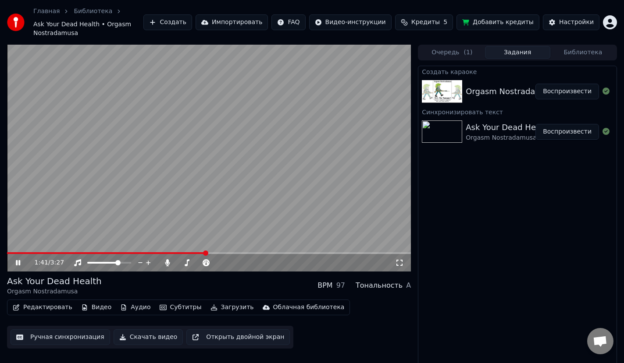
drag, startPoint x: 403, startPoint y: 257, endPoint x: 402, endPoint y: 267, distance: 10.1
click at [402, 259] on icon at bounding box center [399, 262] width 9 height 7
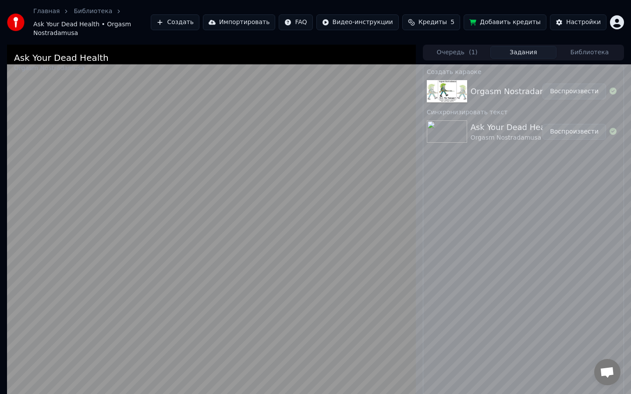
click at [320, 330] on video at bounding box center [211, 242] width 409 height 394
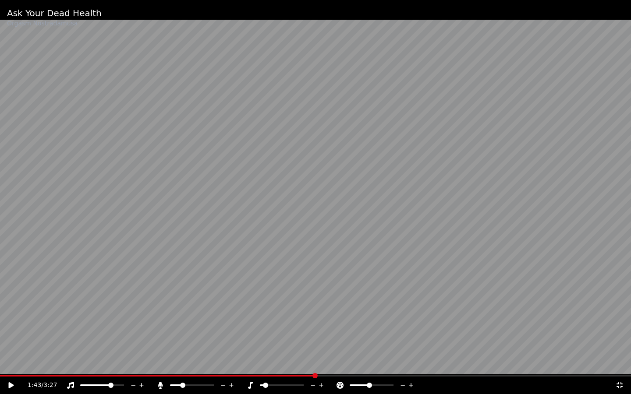
click at [263, 363] on span at bounding box center [265, 385] width 5 height 5
click at [274, 327] on video at bounding box center [315, 197] width 631 height 394
click at [280, 363] on span at bounding box center [282, 386] width 44 height 2
drag, startPoint x: 323, startPoint y: 386, endPoint x: 317, endPoint y: 383, distance: 6.5
click at [322, 363] on icon at bounding box center [321, 385] width 8 height 9
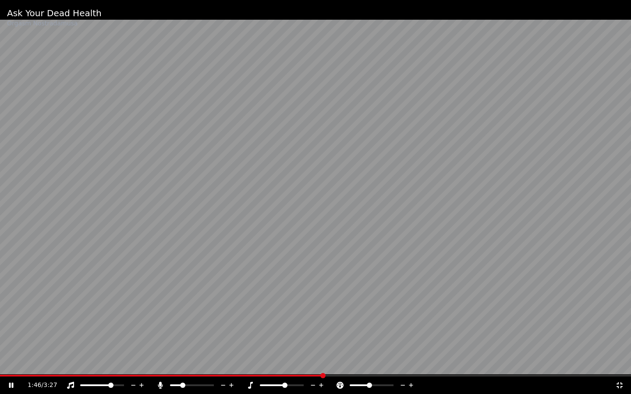
click at [314, 363] on icon at bounding box center [313, 385] width 8 height 9
click at [320, 363] on icon at bounding box center [321, 385] width 8 height 9
click at [186, 363] on span at bounding box center [186, 385] width 5 height 5
click at [107, 363] on span at bounding box center [106, 385] width 5 height 5
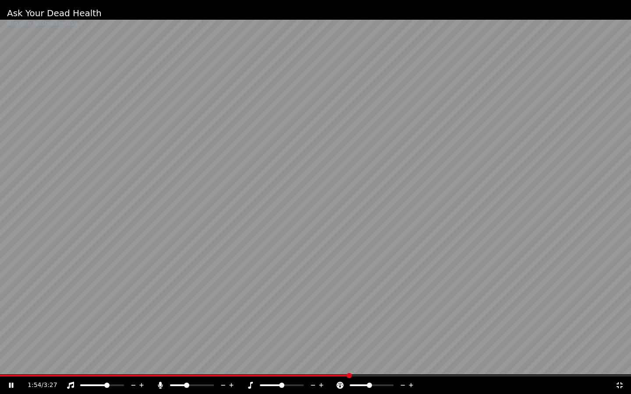
click at [623, 363] on icon at bounding box center [619, 385] width 9 height 7
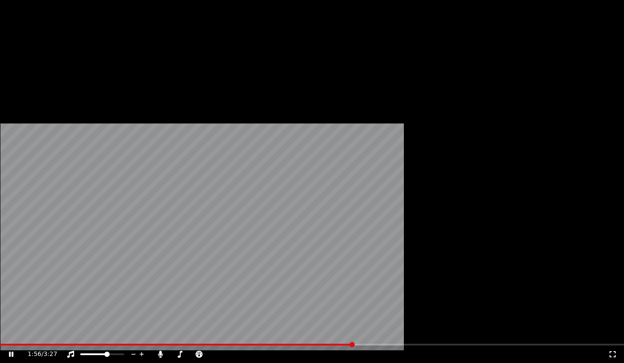
click at [182, 176] on video at bounding box center [312, 175] width 624 height 351
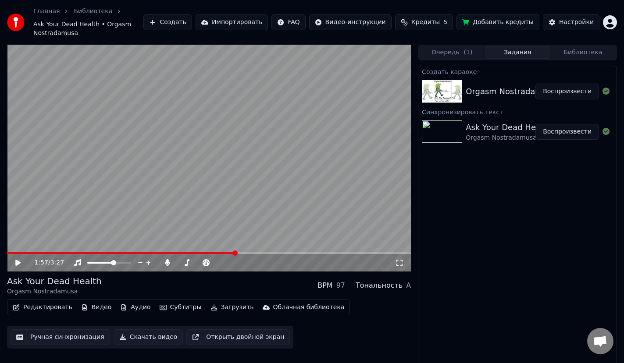
click at [212, 302] on button "Загрузить" at bounding box center [232, 308] width 50 height 12
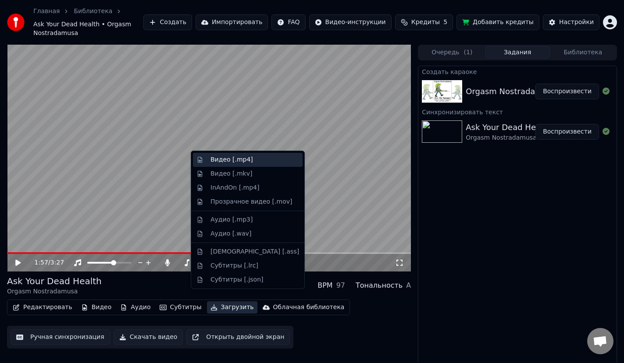
click at [230, 158] on div "Видео [.mp4]" at bounding box center [231, 160] width 43 height 9
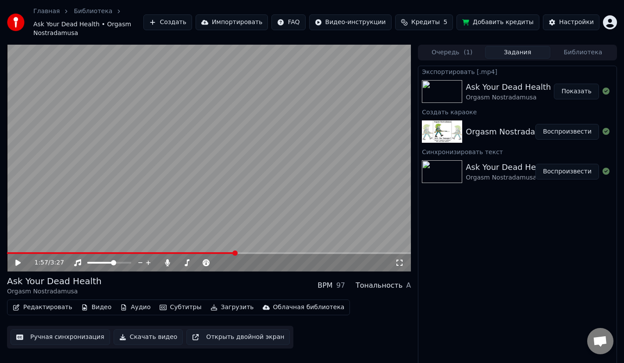
click at [576, 66] on div "Экспортировать [.mp4]" at bounding box center [517, 71] width 198 height 11
click at [576, 84] on button "Показать" at bounding box center [576, 92] width 45 height 16
drag, startPoint x: 572, startPoint y: 82, endPoint x: 570, endPoint y: 76, distance: 5.5
click at [572, 84] on button "Показать" at bounding box center [576, 92] width 45 height 16
click at [580, 84] on button "Показать" at bounding box center [576, 92] width 45 height 16
